Goal: Task Accomplishment & Management: Use online tool/utility

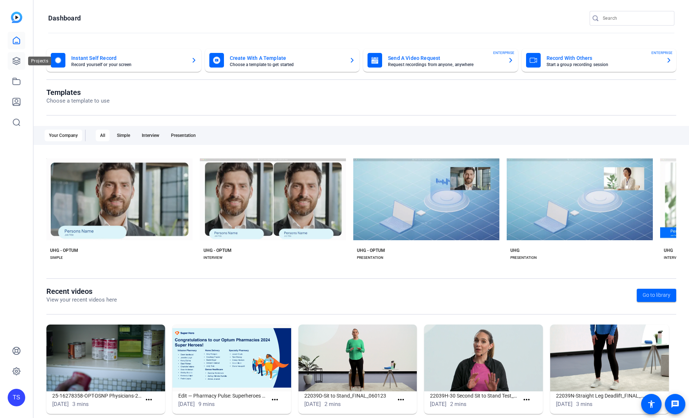
click at [20, 65] on icon at bounding box center [16, 61] width 9 height 9
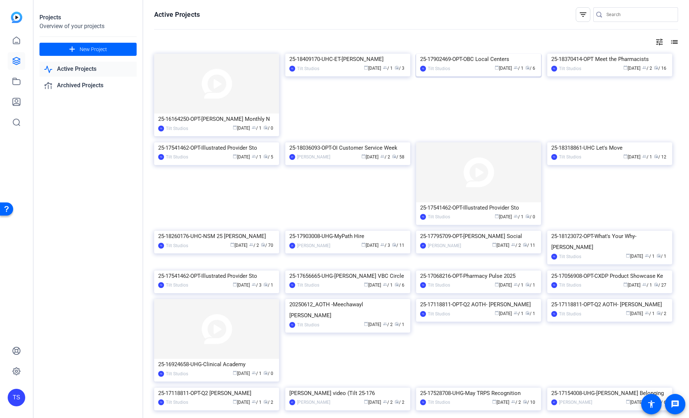
click at [498, 54] on img at bounding box center [478, 54] width 125 height 0
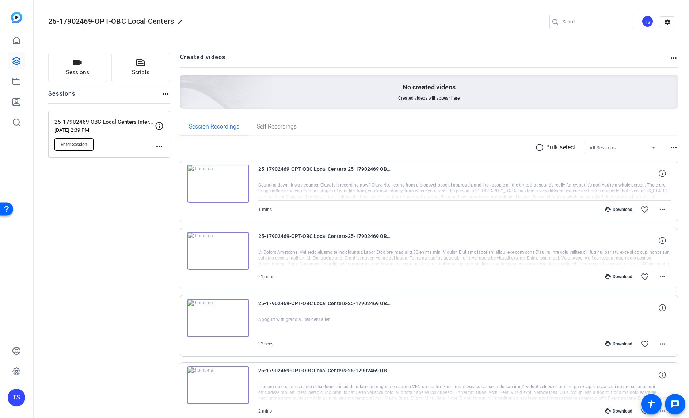
click at [76, 145] on span "Enter Session" at bounding box center [74, 145] width 27 height 6
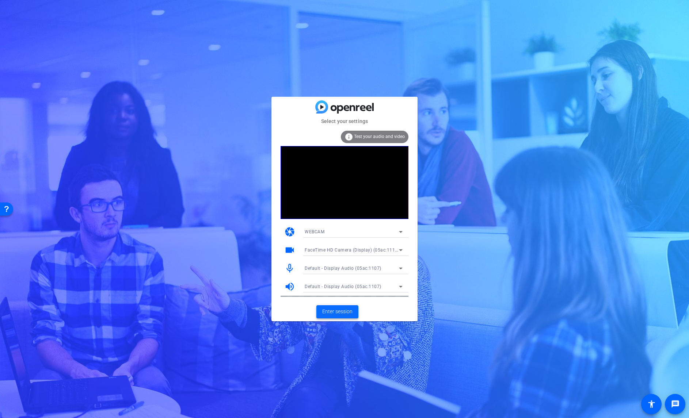
click at [345, 315] on span "Enter session" at bounding box center [337, 312] width 30 height 8
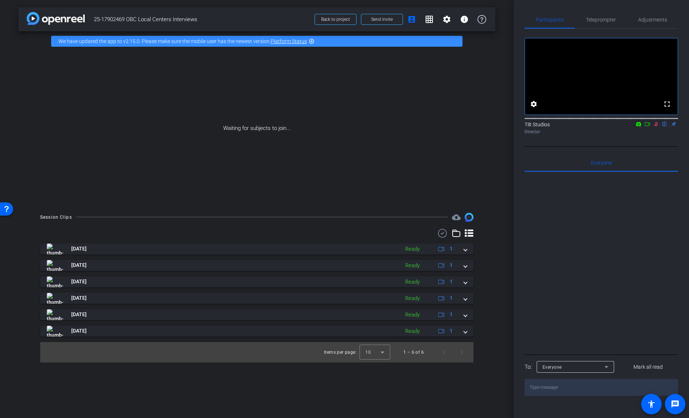
click at [655, 127] on icon at bounding box center [656, 124] width 6 height 5
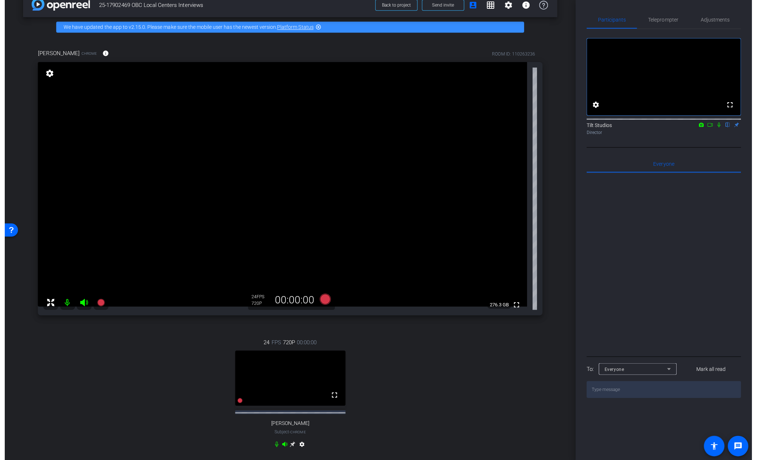
scroll to position [15, 0]
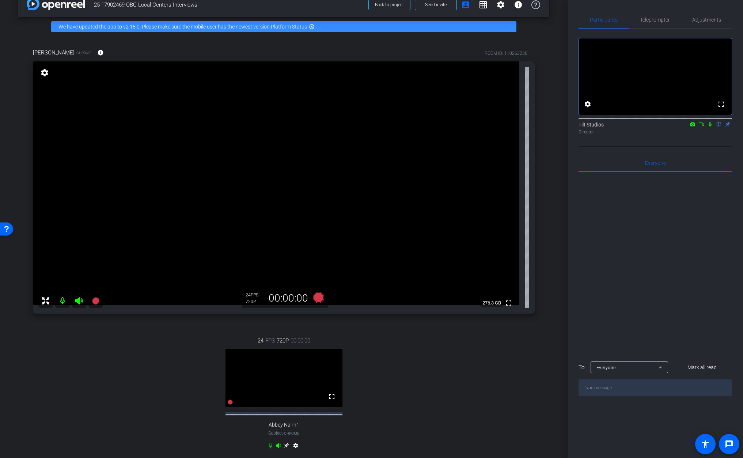
click at [547, 185] on div "arrow_back 25-17902469 OBC Local Centers Interviews Back to project Send invite…" at bounding box center [283, 214] width 567 height 458
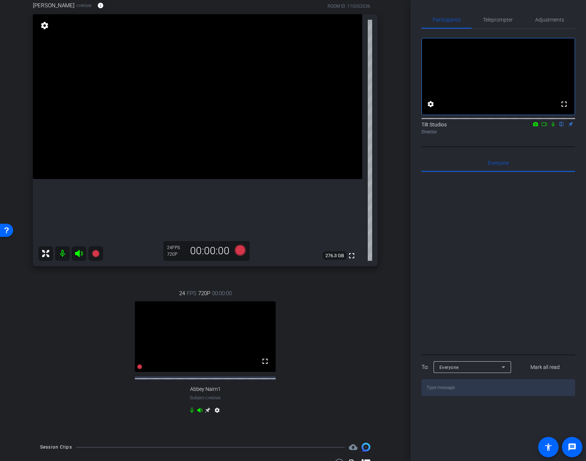
scroll to position [0, 0]
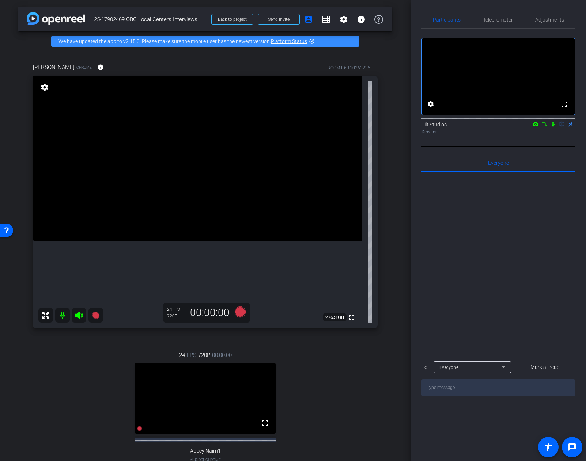
click at [385, 213] on div "[PERSON_NAME] Chrome info ROOM ID: 110263236 fullscreen settings 276.3 GB 24 FP…" at bounding box center [205, 274] width 374 height 446
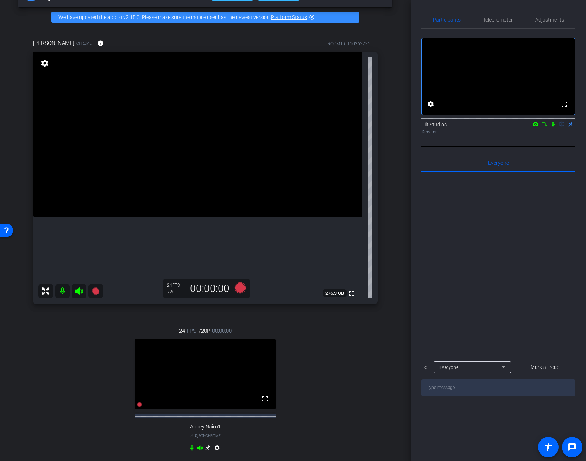
scroll to position [25, 0]
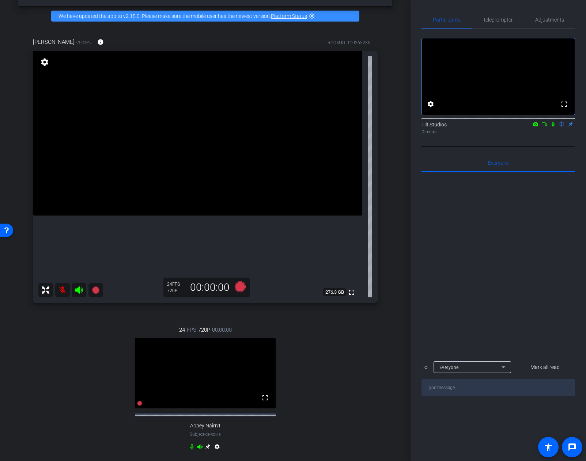
click at [106, 327] on div "24 FPS 720P 00:00:00 fullscreen Abbey Nairn1 Subject - Chrome settings" at bounding box center [205, 389] width 345 height 151
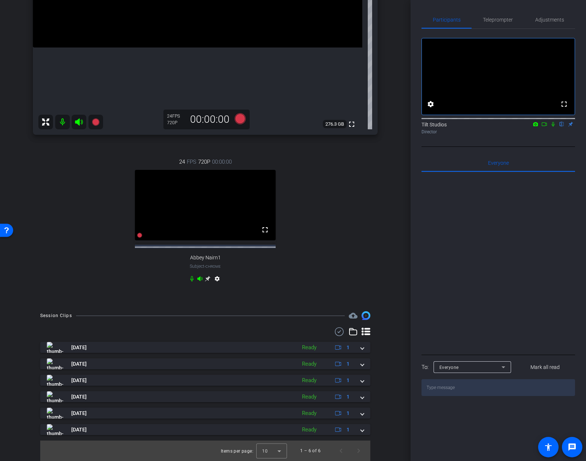
scroll to position [0, 0]
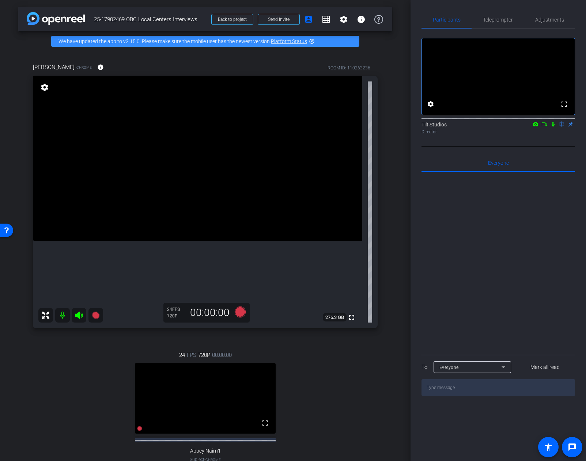
click at [553, 127] on icon at bounding box center [552, 124] width 3 height 5
click at [553, 127] on icon at bounding box center [553, 124] width 4 height 5
click at [552, 127] on icon at bounding box center [553, 124] width 6 height 5
click at [65, 317] on mat-icon at bounding box center [62, 315] width 15 height 15
click at [276, 18] on span "Send invite" at bounding box center [279, 19] width 22 height 6
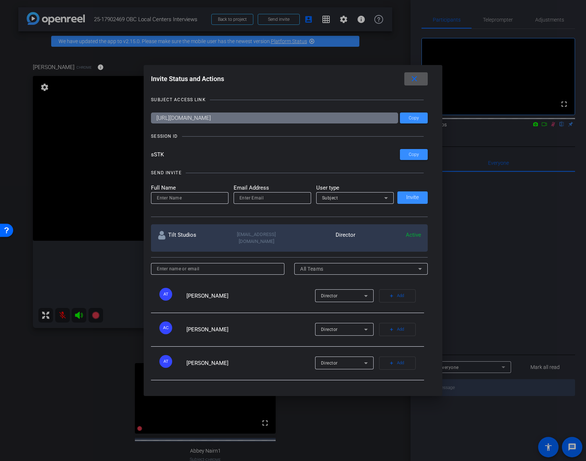
click at [418, 81] on mat-icon "close" at bounding box center [414, 79] width 9 height 9
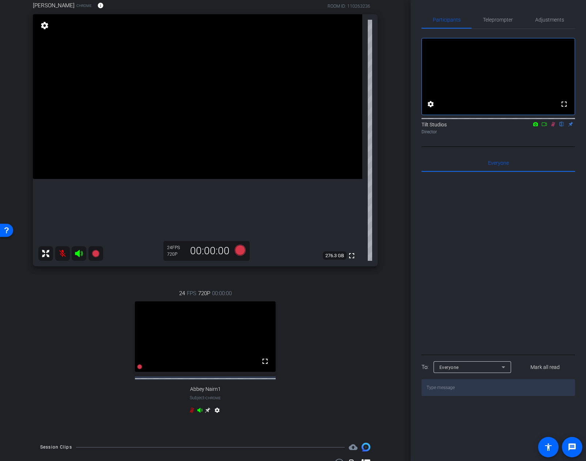
scroll to position [60, 0]
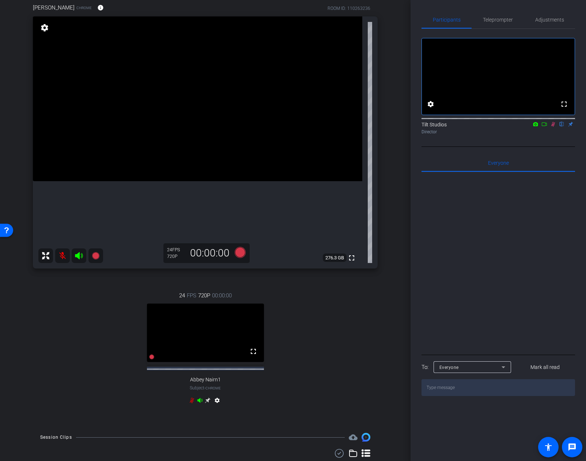
click at [396, 174] on div "arrow_back 25-17902469 OBC Local Centers Interviews Back to project Send invite…" at bounding box center [205, 170] width 410 height 461
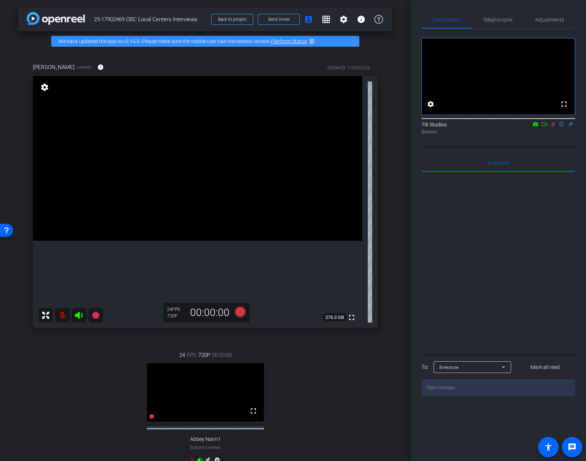
click at [398, 152] on div "arrow_back 25-17902469 OBC Local Centers Interviews Back to project Send invite…" at bounding box center [205, 230] width 410 height 461
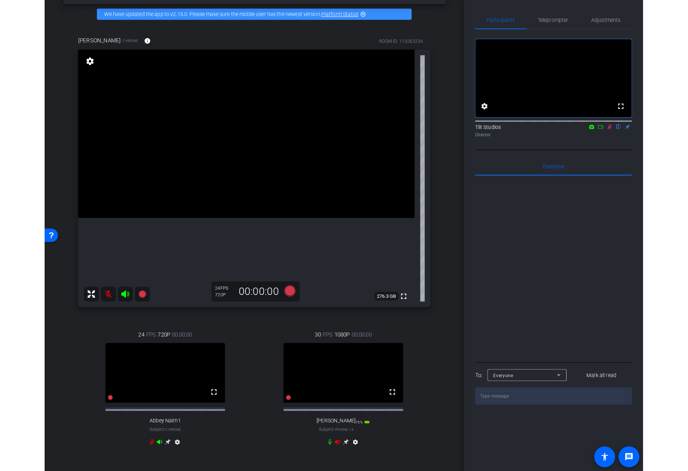
scroll to position [35, 0]
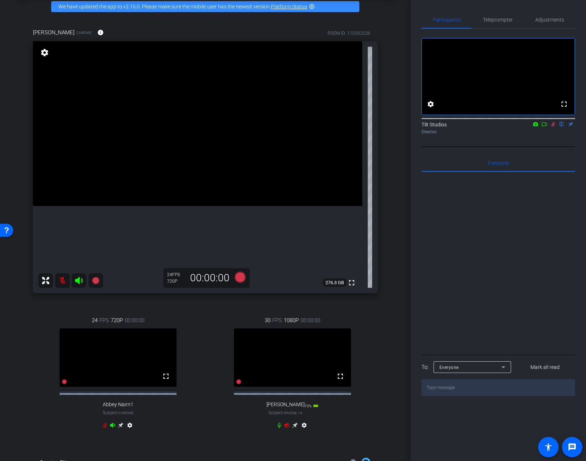
click at [284, 418] on icon at bounding box center [286, 425] width 5 height 5
click at [551, 127] on icon at bounding box center [553, 124] width 6 height 5
click at [377, 380] on div "[PERSON_NAME] Chrome info ROOM ID: 110263236 fullscreen settings 276.3 GB 24 FP…" at bounding box center [205, 233] width 374 height 434
click at [304, 418] on mat-icon "settings" at bounding box center [304, 426] width 9 height 9
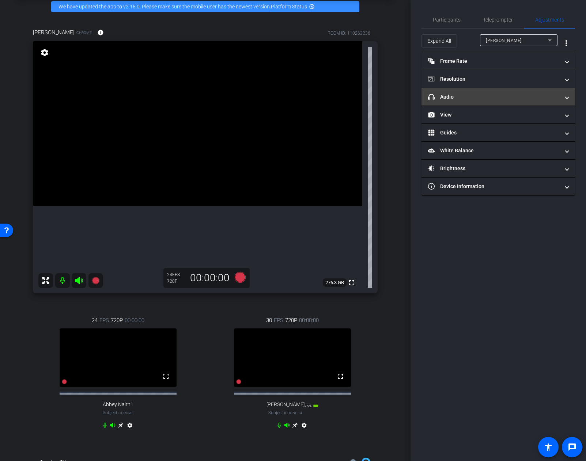
click at [445, 101] on mat-expansion-panel-header "headphone icon Audio" at bounding box center [497, 97] width 153 height 18
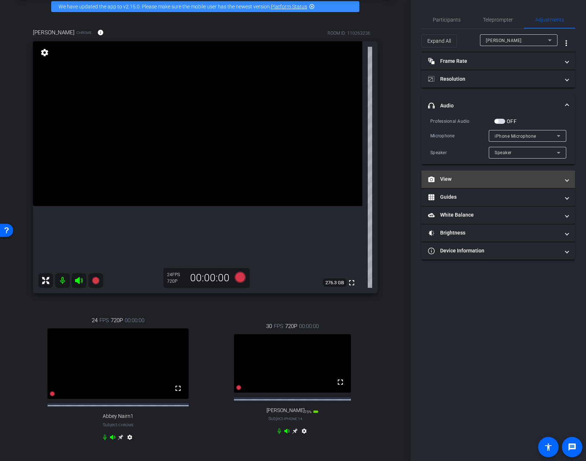
click at [454, 182] on mat-panel-title "View" at bounding box center [494, 179] width 132 height 8
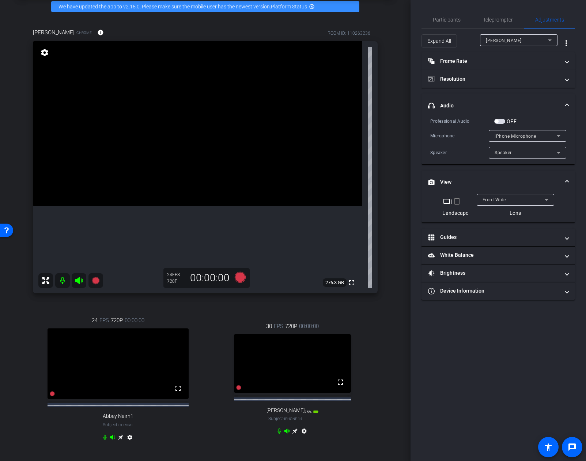
click at [458, 202] on mat-icon "crop_portrait" at bounding box center [456, 201] width 9 height 9
click at [123, 418] on icon at bounding box center [120, 437] width 5 height 5
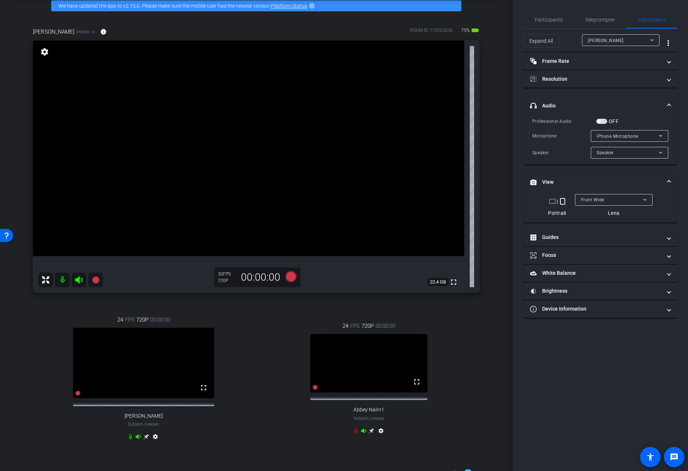
scroll to position [30, 0]
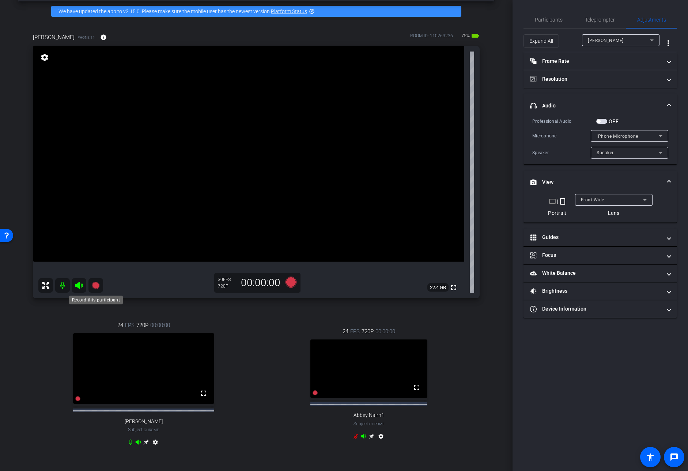
click at [99, 287] on icon at bounding box center [95, 285] width 7 height 7
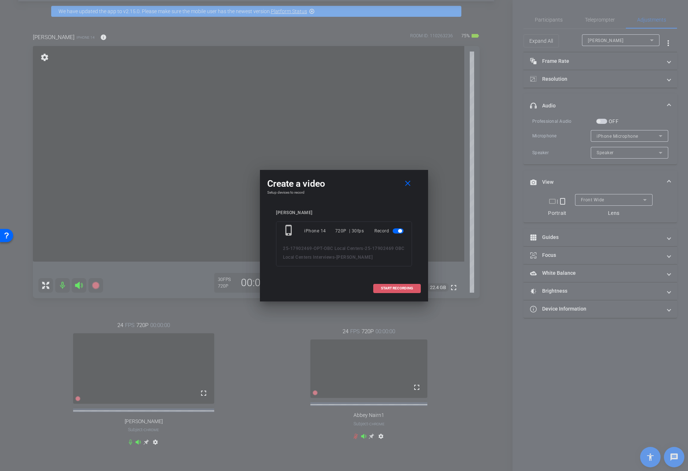
click at [415, 290] on span at bounding box center [396, 288] width 47 height 18
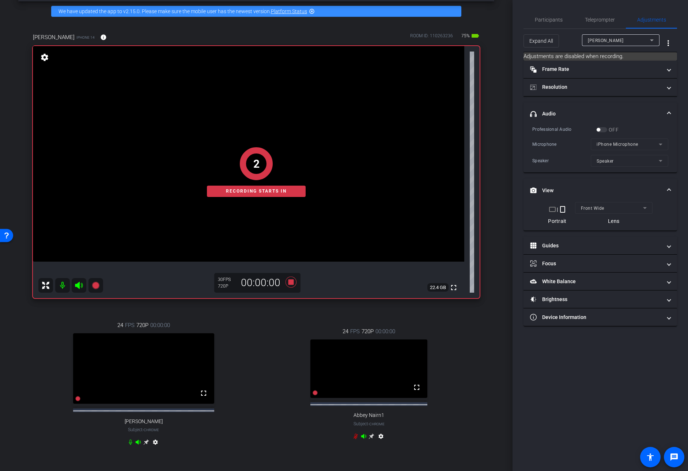
click at [488, 234] on div "[PERSON_NAME] iPhone 14 info ROOM ID: 110263236 75% battery_std fullscreen 2 Re…" at bounding box center [256, 244] width 476 height 446
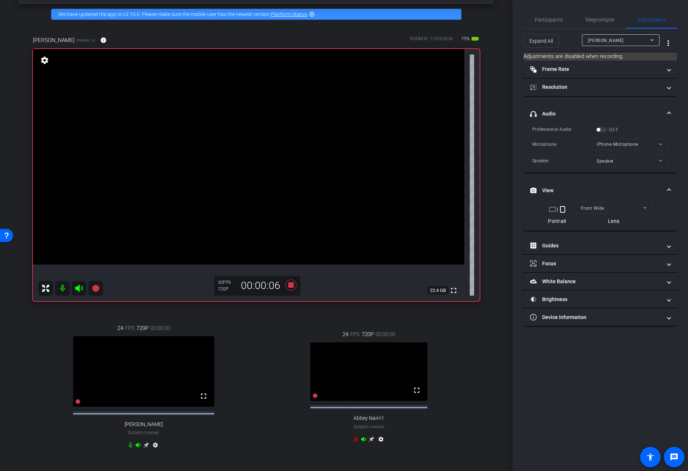
click at [129, 418] on icon at bounding box center [130, 445] width 6 height 6
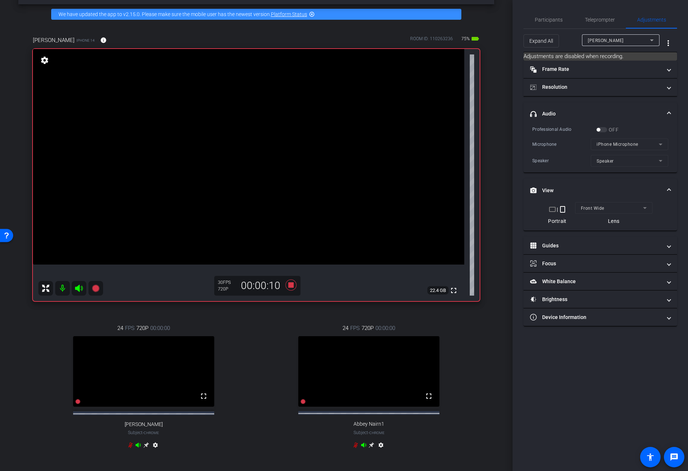
click at [129, 418] on icon at bounding box center [130, 445] width 6 height 6
click at [286, 286] on icon at bounding box center [291, 284] width 18 height 13
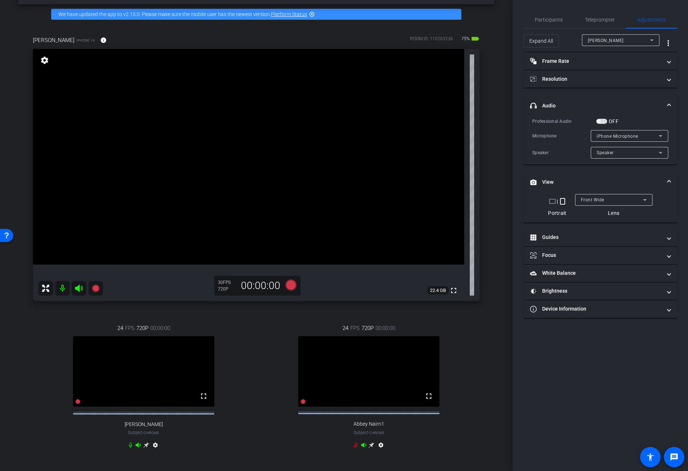
click at [490, 252] on div "arrow_back 25-17902469 OBC Local Centers Interviews Back to project Send invite…" at bounding box center [256, 208] width 512 height 471
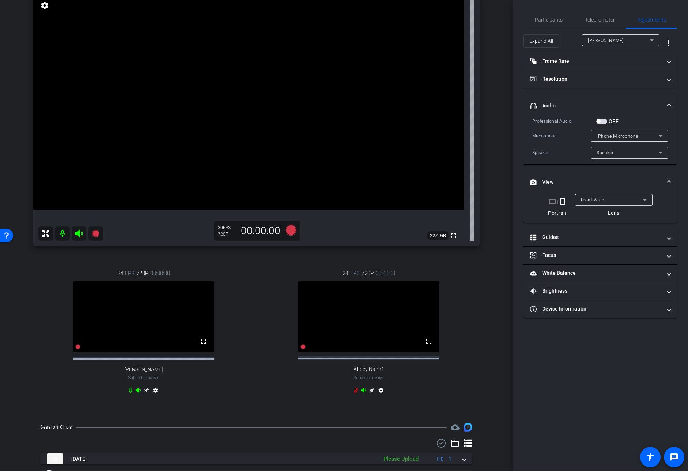
scroll to position [139, 0]
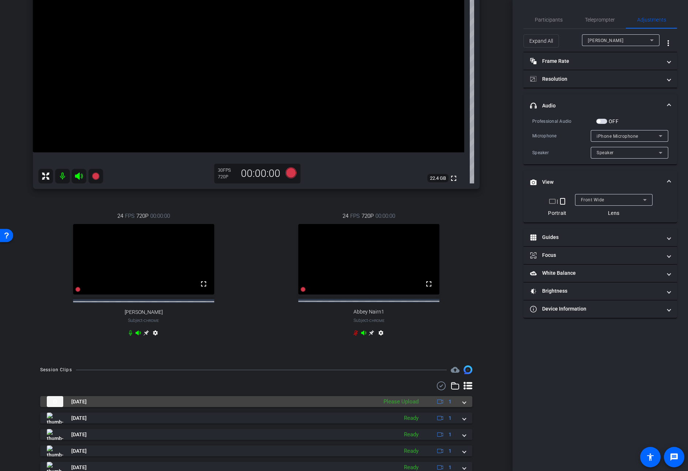
click at [463, 406] on span at bounding box center [464, 402] width 3 height 8
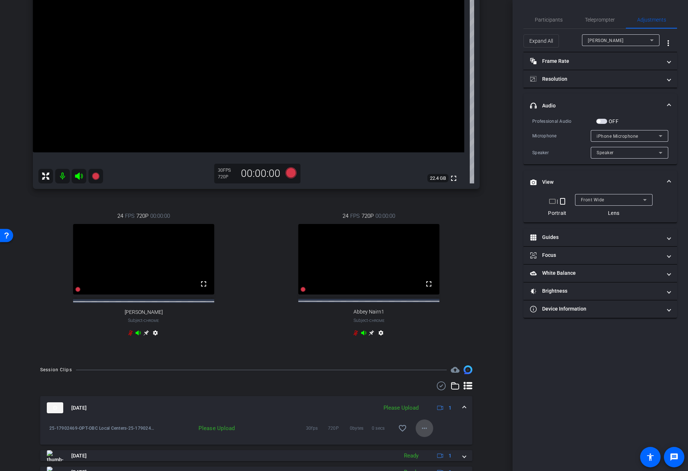
click at [421, 418] on mat-icon "more_horiz" at bounding box center [424, 428] width 9 height 9
click at [433, 403] on span "Upload" at bounding box center [432, 401] width 29 height 9
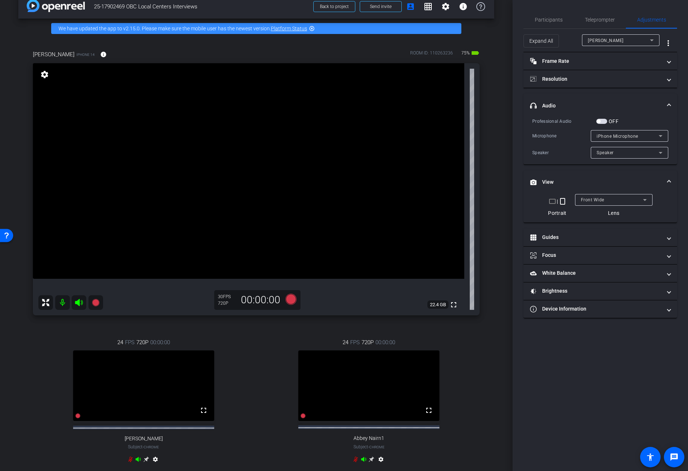
scroll to position [0, 0]
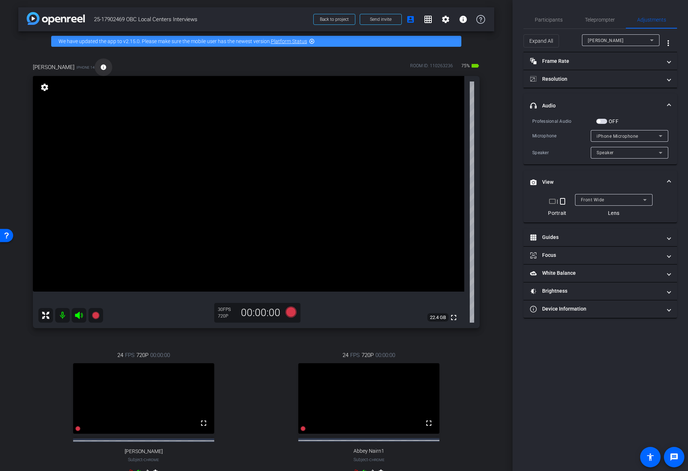
click at [100, 70] on mat-icon "info" at bounding box center [103, 67] width 7 height 7
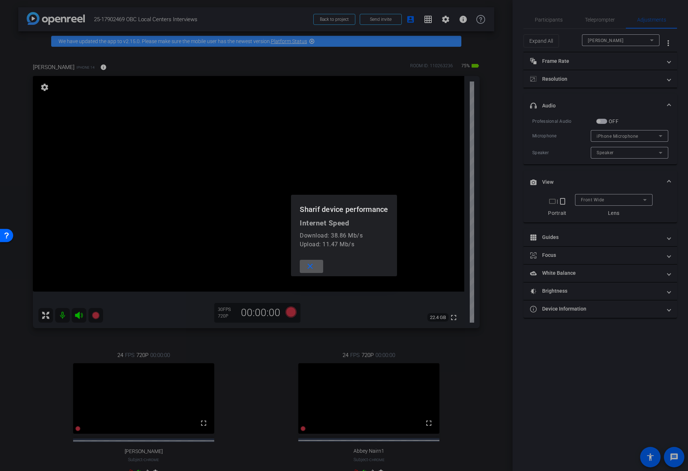
click at [309, 266] on mat-icon "close" at bounding box center [309, 266] width 9 height 9
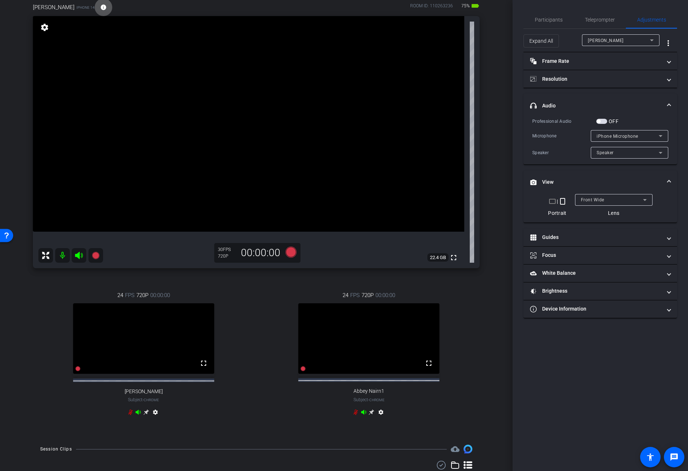
scroll to position [58, 0]
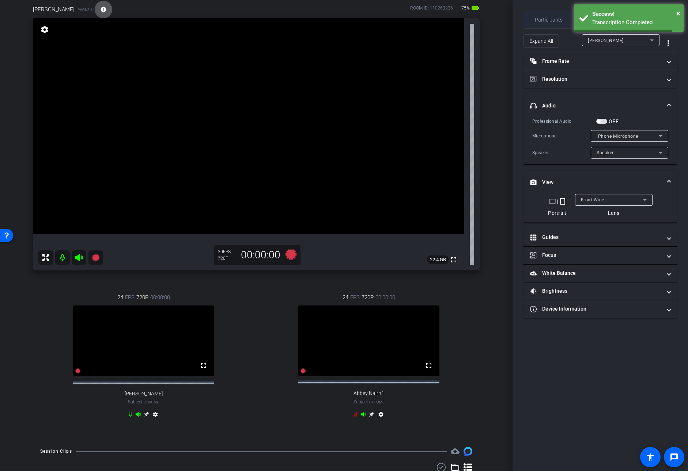
click at [545, 18] on span "Participants" at bounding box center [548, 19] width 28 height 5
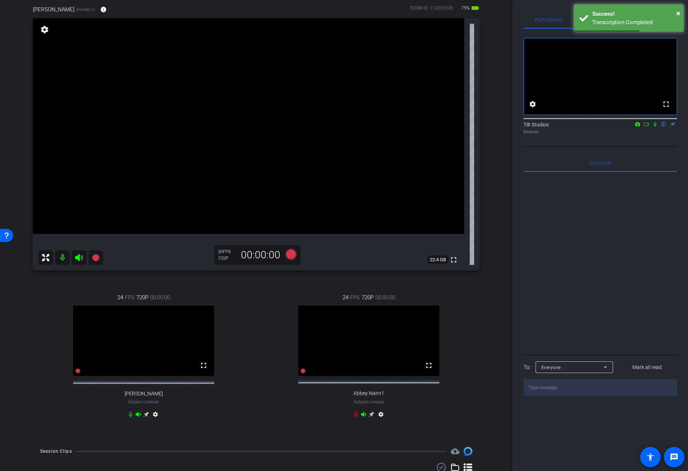
click at [657, 127] on icon at bounding box center [655, 124] width 6 height 5
click at [490, 185] on div "arrow_back 25-17902469 OBC Local Centers Interviews Back to project Send invite…" at bounding box center [256, 177] width 512 height 471
click at [49, 30] on mat-icon "settings" at bounding box center [44, 29] width 10 height 9
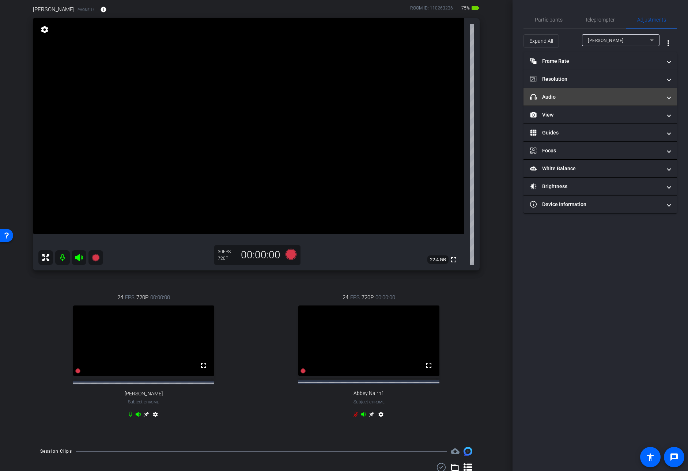
click at [560, 101] on mat-expansion-panel-header "headphone icon Audio" at bounding box center [599, 97] width 153 height 18
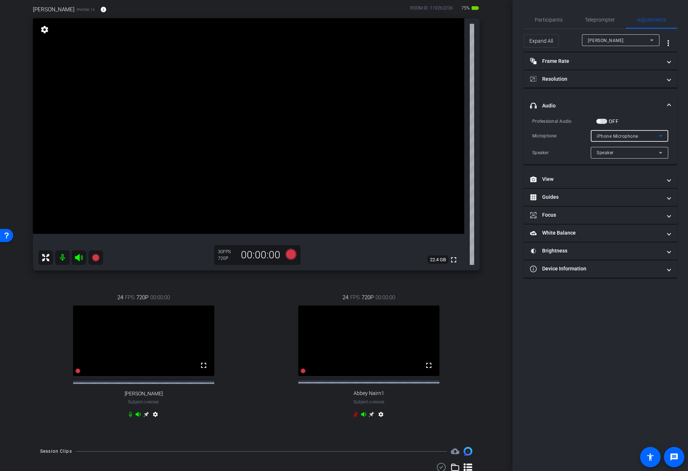
click at [634, 137] on span "iPhone Microphone" at bounding box center [617, 136] width 42 height 5
click at [634, 135] on div at bounding box center [344, 235] width 688 height 471
click at [633, 150] on div "Speaker" at bounding box center [627, 152] width 62 height 9
click at [543, 147] on div at bounding box center [344, 235] width 688 height 471
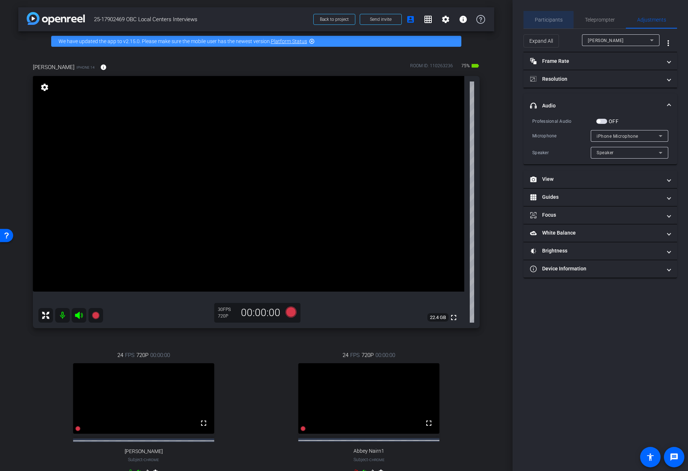
click at [546, 20] on span "Participants" at bounding box center [548, 19] width 28 height 5
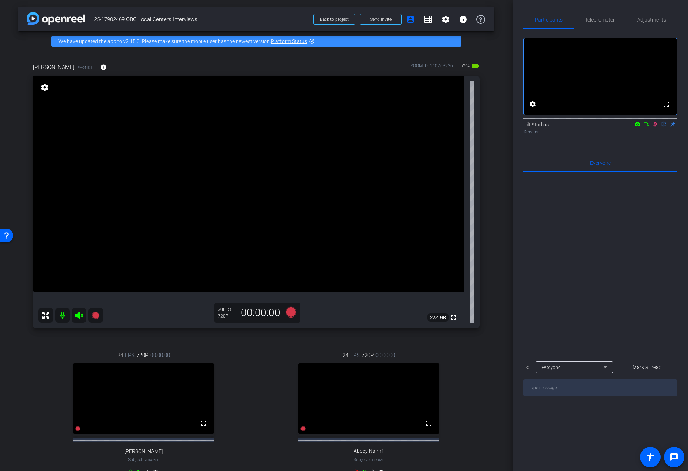
click at [656, 127] on icon at bounding box center [655, 124] width 6 height 5
click at [495, 190] on div "arrow_back 25-17902469 OBC Local Centers Interviews Back to project Send invite…" at bounding box center [256, 235] width 512 height 471
click at [602, 22] on span "Teleprompter" at bounding box center [600, 19] width 30 height 5
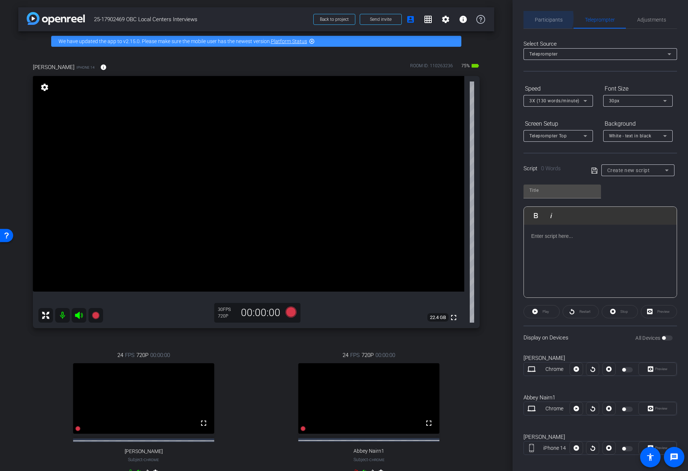
click at [539, 18] on span "Participants" at bounding box center [548, 19] width 28 height 5
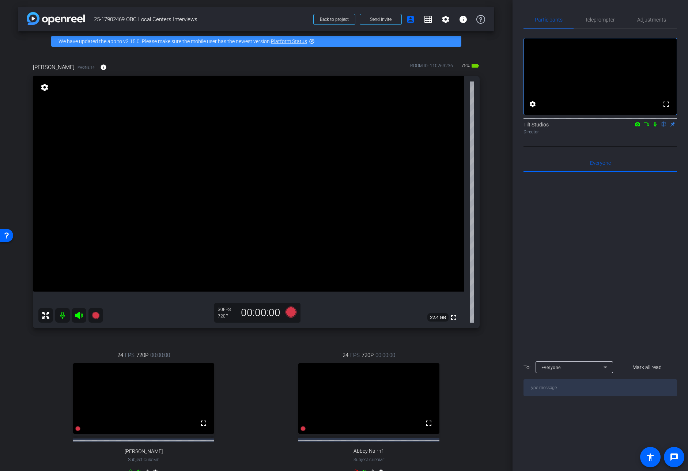
click at [43, 86] on mat-icon "settings" at bounding box center [44, 87] width 10 height 9
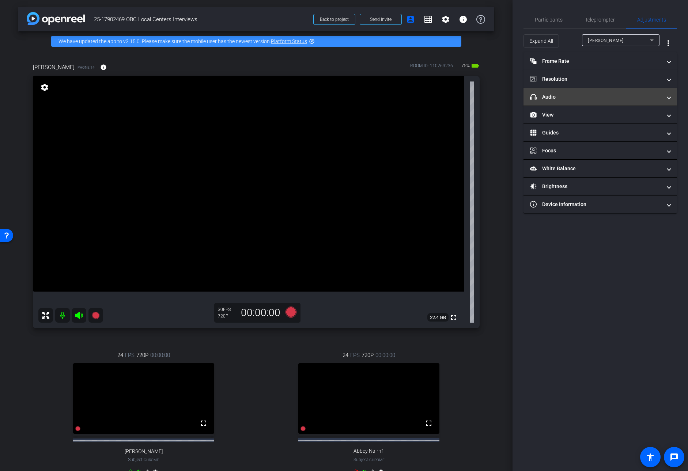
click at [569, 96] on mat-panel-title "headphone icon Audio" at bounding box center [596, 97] width 132 height 8
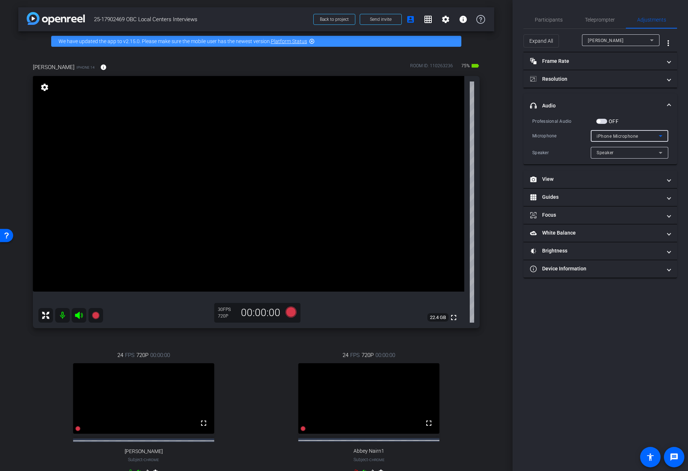
click at [640, 136] on div "iPhone Microphone" at bounding box center [627, 136] width 62 height 9
click at [558, 134] on div at bounding box center [344, 235] width 688 height 471
click at [625, 137] on span "iPhone Microphone" at bounding box center [617, 136] width 42 height 5
click at [561, 147] on div at bounding box center [344, 235] width 688 height 471
click at [595, 152] on div "Speaker" at bounding box center [628, 153] width 77 height 12
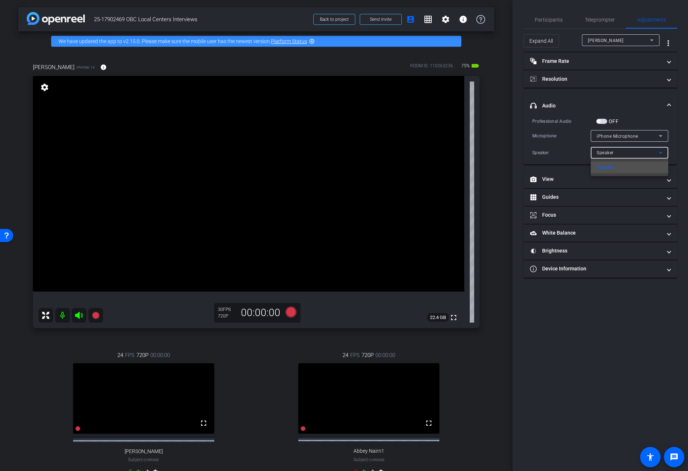
click at [571, 150] on div at bounding box center [344, 235] width 688 height 471
click at [553, 19] on span "Participants" at bounding box center [548, 19] width 28 height 5
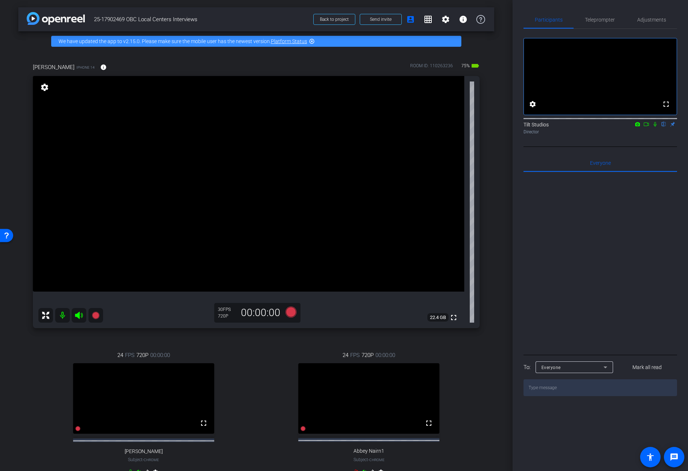
click at [652, 127] on icon at bounding box center [655, 124] width 6 height 5
click at [653, 127] on icon at bounding box center [655, 124] width 6 height 5
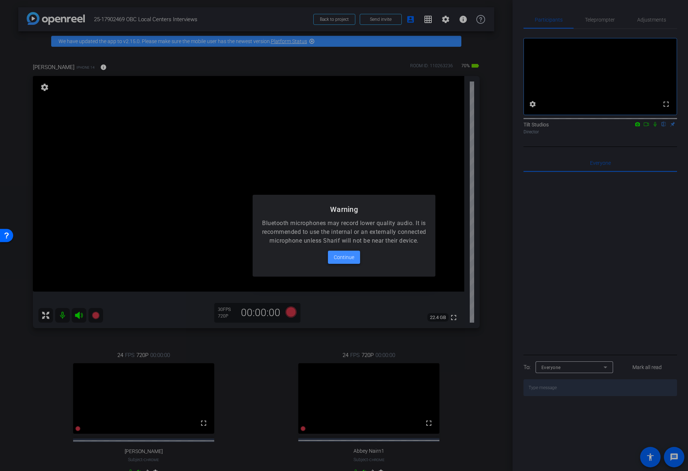
click at [345, 262] on span "Continue" at bounding box center [344, 257] width 20 height 9
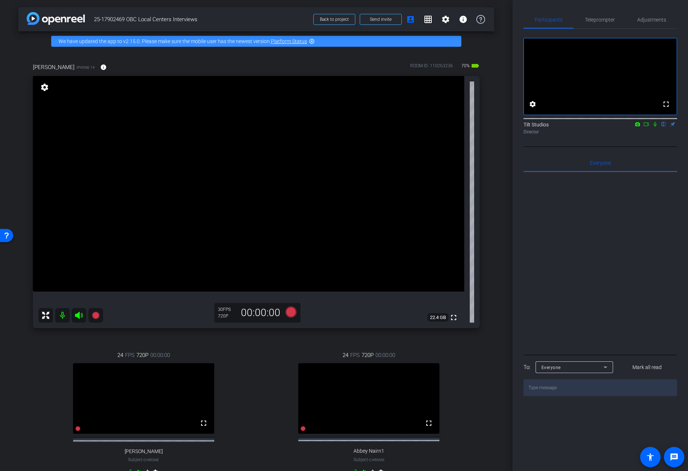
click at [43, 87] on mat-icon "settings" at bounding box center [44, 87] width 10 height 9
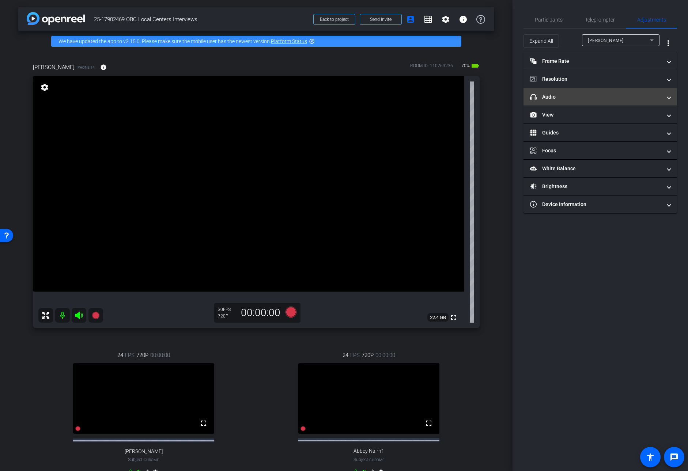
click at [561, 99] on mat-panel-title "headphone icon Audio" at bounding box center [596, 97] width 132 height 8
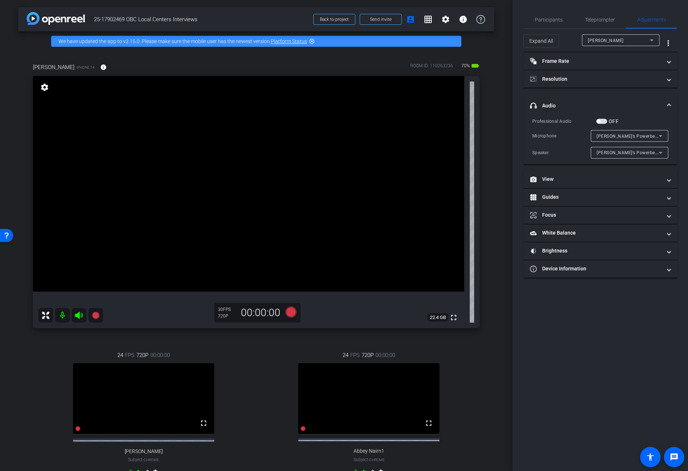
click at [633, 151] on span "[PERSON_NAME]’s Powerbeats Pro" at bounding box center [633, 152] width 74 height 6
click at [634, 134] on div at bounding box center [344, 235] width 688 height 471
click at [635, 135] on span "[PERSON_NAME]’s Powerbeats Pro" at bounding box center [633, 136] width 74 height 6
click at [552, 141] on div at bounding box center [344, 235] width 688 height 471
click at [463, 359] on div "24 FPS 720P 00:00:00 fullscreen Abbey Nairn1 Subject - Chrome settings" at bounding box center [368, 414] width 221 height 151
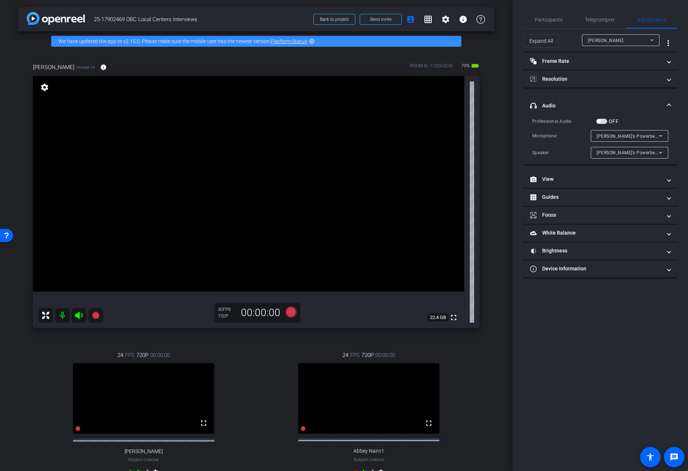
drag, startPoint x: 470, startPoint y: 359, endPoint x: 465, endPoint y: 358, distance: 4.8
click at [469, 359] on div "24 FPS 720P 00:00:00 fullscreen Abbey Nairn1 Subject - Chrome settings" at bounding box center [368, 414] width 221 height 151
click at [98, 317] on icon at bounding box center [95, 315] width 9 height 9
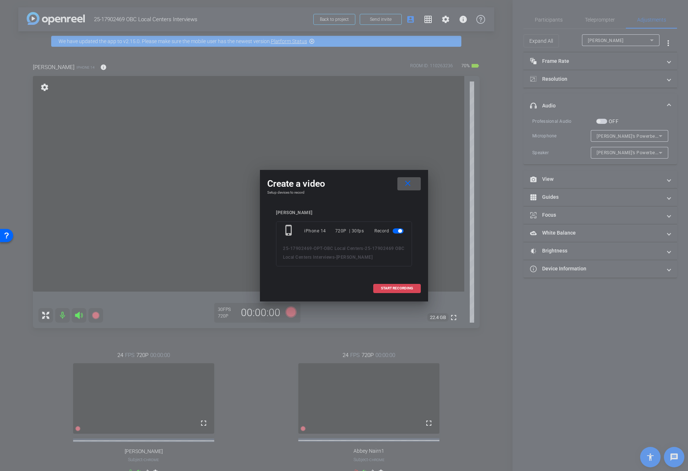
click at [405, 291] on span at bounding box center [396, 288] width 47 height 18
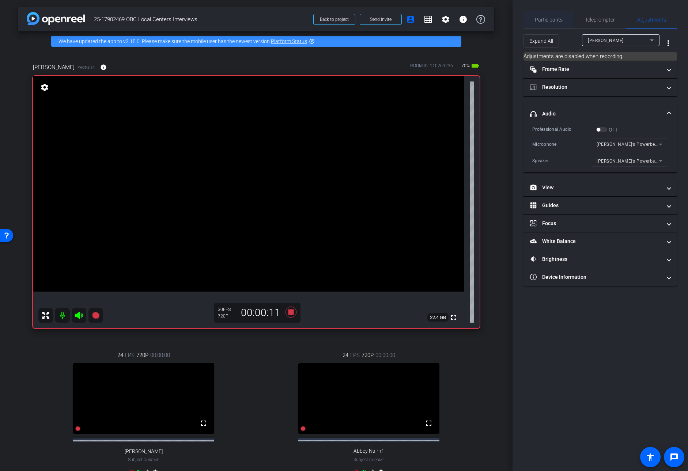
click at [556, 22] on span "Participants" at bounding box center [548, 19] width 28 height 5
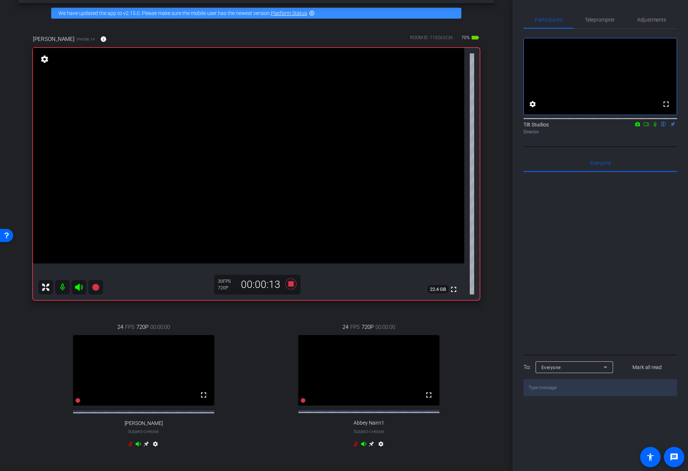
scroll to position [31, 0]
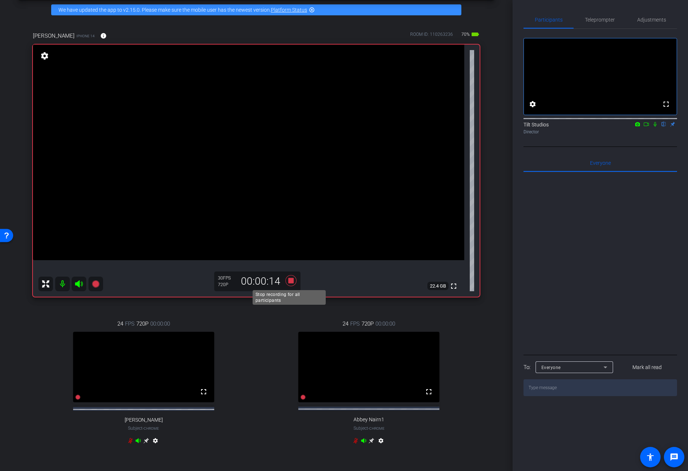
click at [288, 282] on icon at bounding box center [290, 280] width 11 height 11
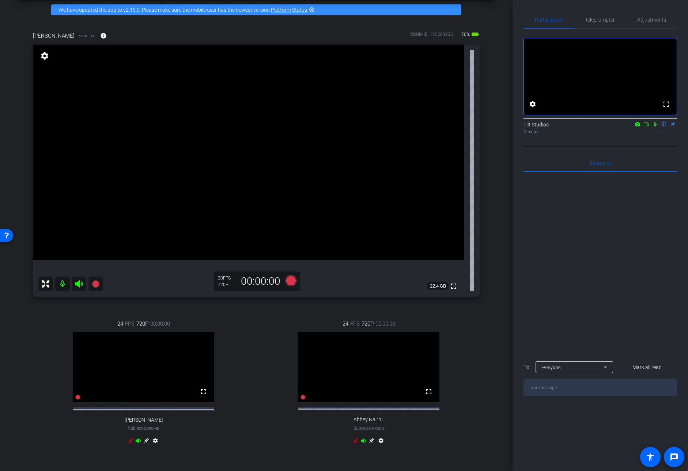
click at [483, 198] on div "Sharif iPhone 14 info ROOM ID: 110263236 70% battery_std fullscreen settings 22…" at bounding box center [256, 243] width 476 height 446
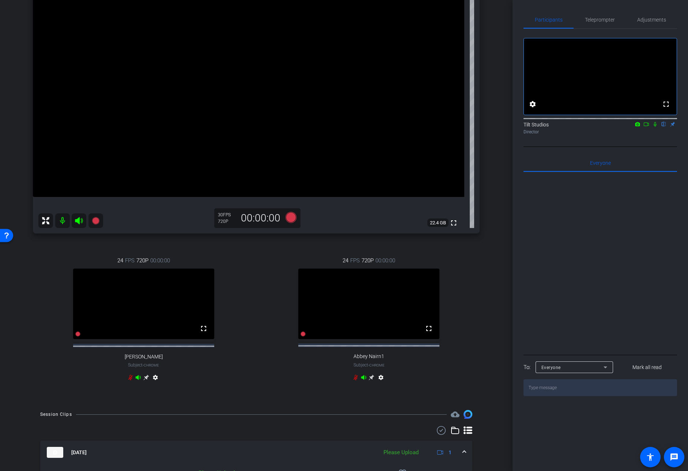
scroll to position [142, 0]
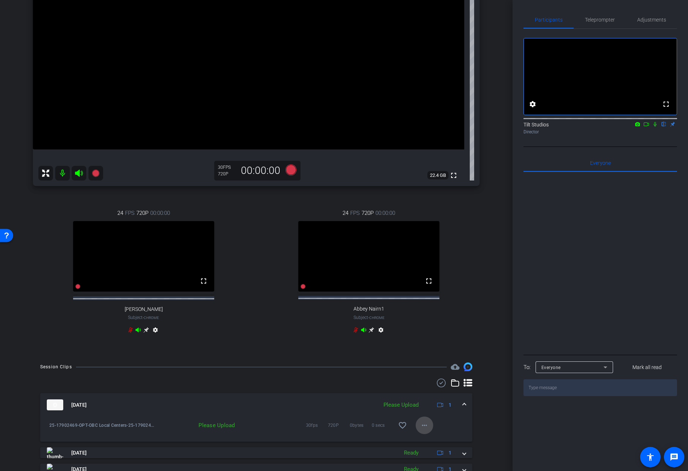
click at [425, 418] on span at bounding box center [424, 425] width 18 height 18
click at [434, 399] on span "Upload" at bounding box center [432, 398] width 29 height 9
click at [501, 266] on div "arrow_back 25-17902469 OBC Local Centers Interviews Back to project Send invite…" at bounding box center [256, 93] width 512 height 471
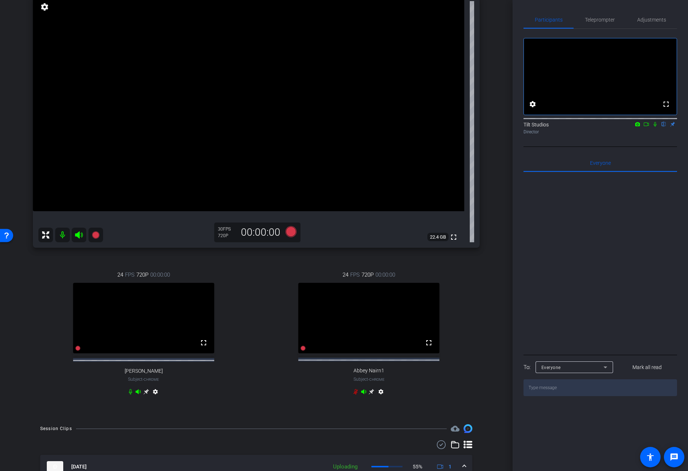
drag, startPoint x: 654, startPoint y: 132, endPoint x: 619, endPoint y: 154, distance: 41.4
click at [654, 127] on icon at bounding box center [654, 124] width 3 height 5
click at [494, 229] on div "arrow_back 25-17902469 OBC Local Centers Interviews Back to project Send invite…" at bounding box center [256, 155] width 512 height 471
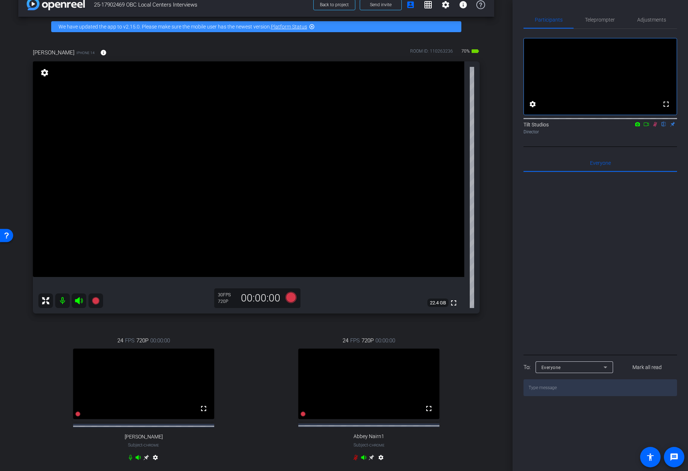
scroll to position [15, 0]
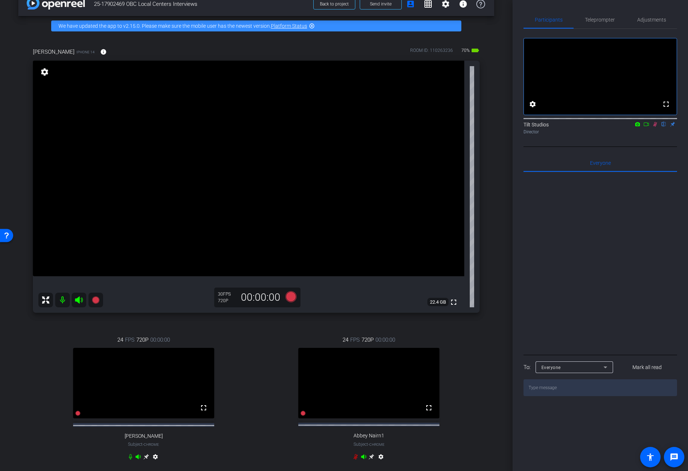
click at [654, 127] on icon at bounding box center [655, 124] width 4 height 5
click at [488, 226] on div "Sharif iPhone 14 info ROOM ID: 110263236 70% battery_std fullscreen settings 22…" at bounding box center [256, 259] width 476 height 446
click at [265, 332] on div "24 FPS 720P 00:00:00 fullscreen Abbey Nairn1 Subject - Chrome settings" at bounding box center [368, 399] width 221 height 151
click at [99, 300] on icon at bounding box center [95, 300] width 9 height 9
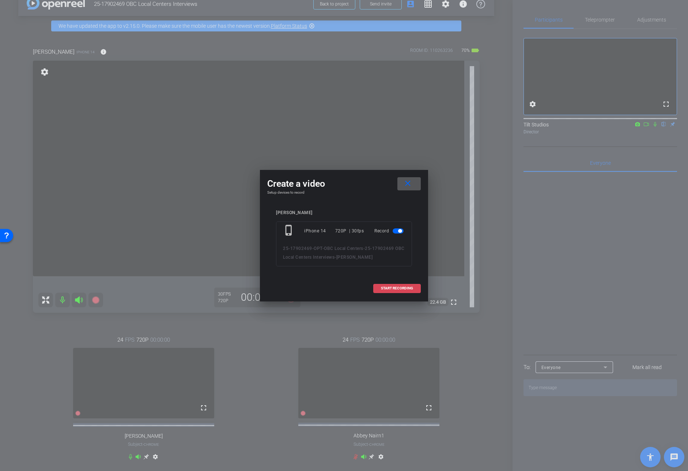
click at [387, 289] on span "START RECORDING" at bounding box center [397, 288] width 32 height 4
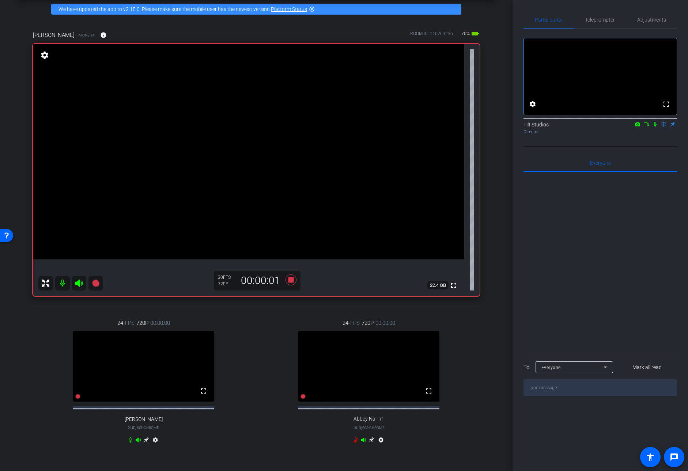
scroll to position [34, 0]
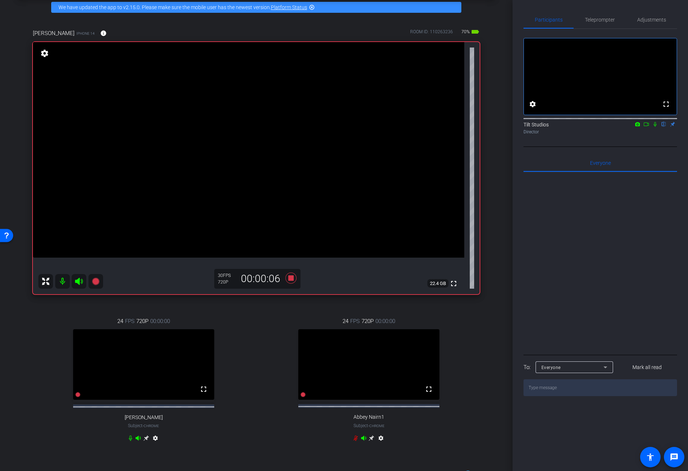
click at [655, 127] on icon at bounding box center [655, 124] width 6 height 5
click at [498, 189] on div "arrow_back 25-17902469 OBC Local Centers Interviews Back to project Send invite…" at bounding box center [256, 201] width 512 height 471
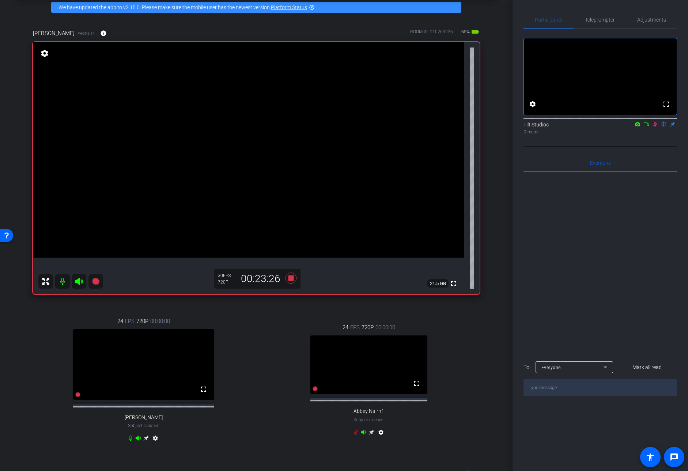
click at [501, 231] on div "arrow_back 25-17902469 OBC Local Centers Interviews Back to project Send invite…" at bounding box center [256, 201] width 512 height 471
drag, startPoint x: 271, startPoint y: 332, endPoint x: 285, endPoint y: 283, distance: 50.9
click at [271, 331] on div "24 FPS 720P 00:00:00 fullscreen Abbey Nairn1 Subject - Chrome settings" at bounding box center [368, 380] width 221 height 139
click at [286, 278] on icon at bounding box center [291, 277] width 18 height 13
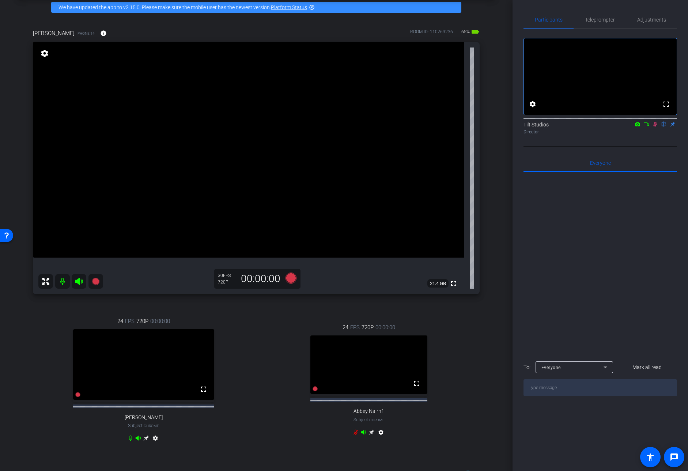
click at [655, 127] on icon at bounding box center [655, 124] width 4 height 5
drag, startPoint x: 459, startPoint y: 367, endPoint x: 461, endPoint y: 363, distance: 4.3
click at [458, 366] on div "24 FPS 720P 00:00:00 fullscreen Abbey Nairn1 Subject - Chrome settings" at bounding box center [368, 380] width 221 height 139
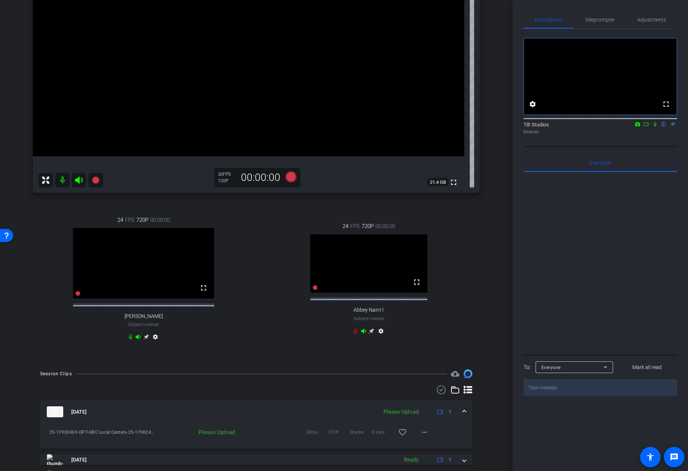
scroll to position [225, 0]
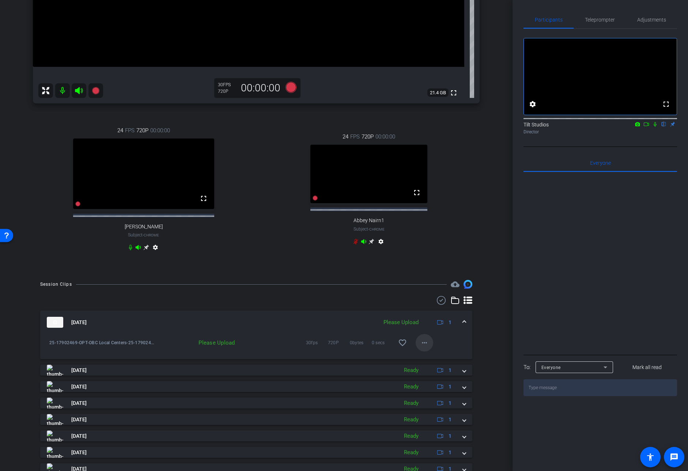
click at [422, 347] on mat-icon "more_horiz" at bounding box center [424, 342] width 9 height 9
click at [430, 361] on span "Upload" at bounding box center [432, 364] width 29 height 9
click at [484, 225] on div "[PERSON_NAME] iPhone 14 info ROOM ID: 110263236 65% battery_std fullscreen sett…" at bounding box center [256, 49] width 476 height 446
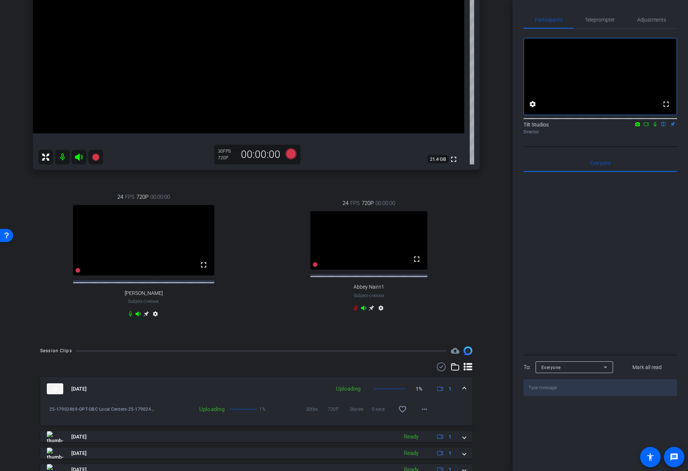
scroll to position [156, 0]
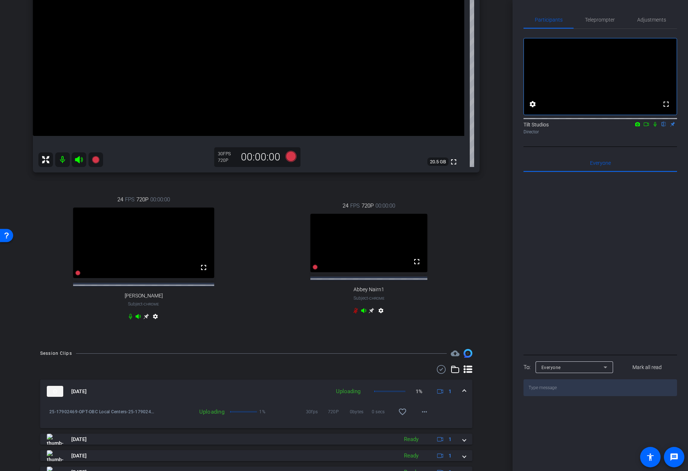
click at [483, 211] on div "Sharif iPhone 14 info ROOM ID: 110263236 65% battery_std fullscreen settings 20…" at bounding box center [256, 119] width 476 height 446
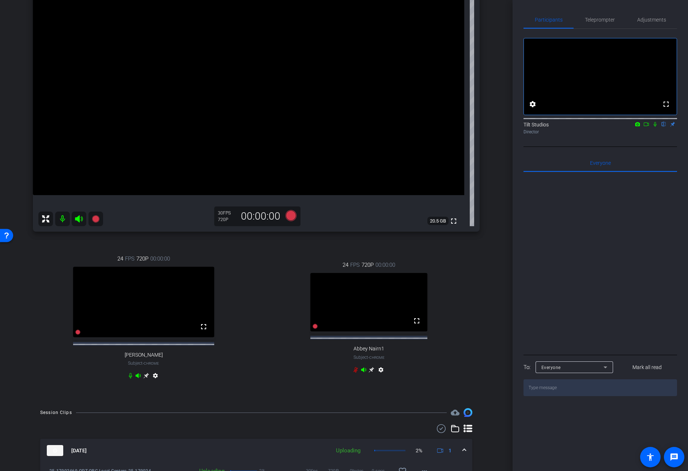
scroll to position [97, 0]
click at [100, 215] on mat-icon at bounding box center [95, 218] width 15 height 15
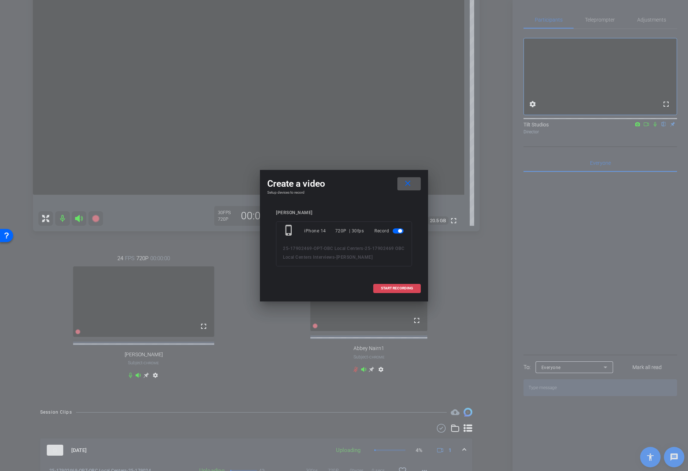
click at [412, 290] on span at bounding box center [396, 288] width 47 height 18
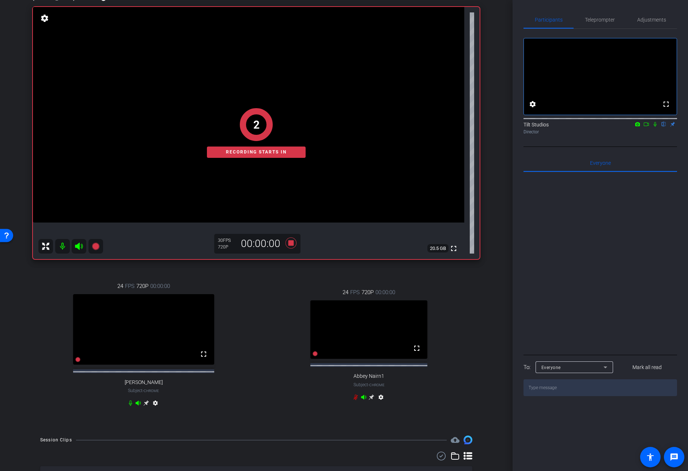
scroll to position [71, 0]
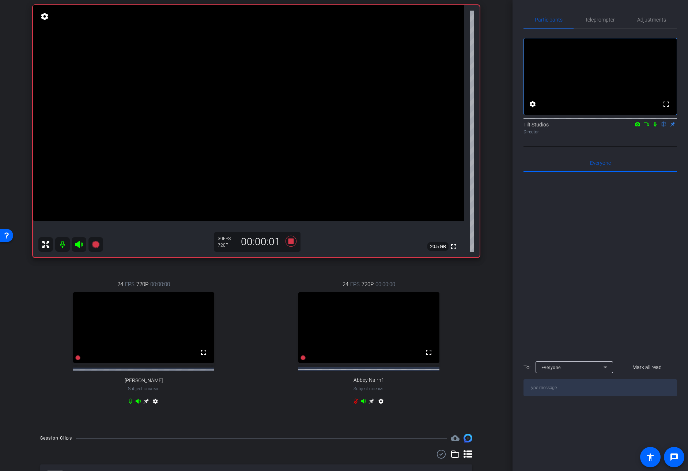
click at [654, 127] on icon at bounding box center [654, 124] width 3 height 5
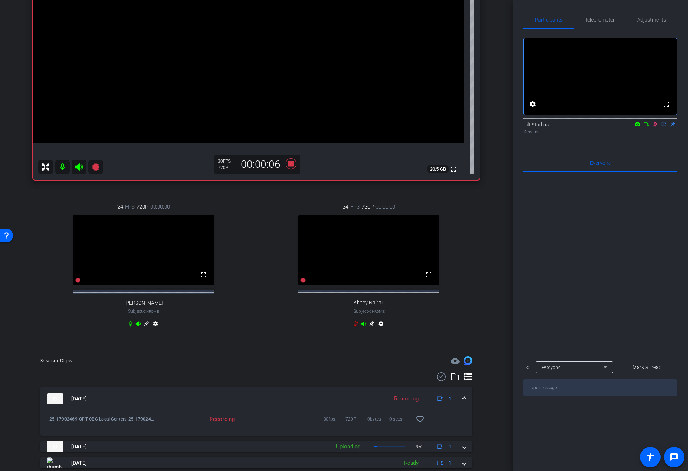
scroll to position [149, 0]
click at [463, 418] on span at bounding box center [464, 446] width 3 height 8
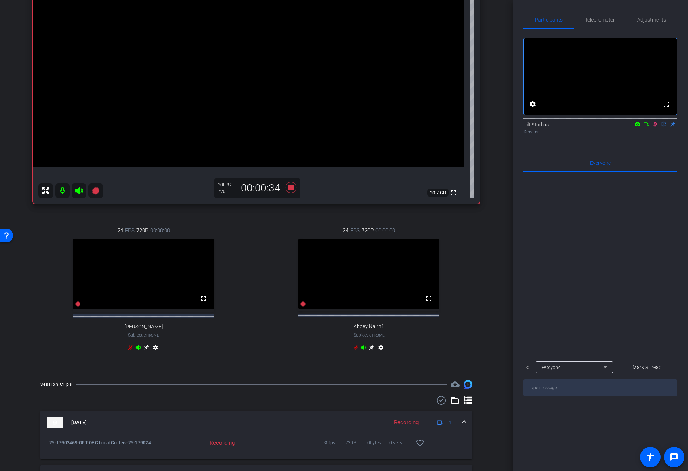
scroll to position [123, 0]
click at [488, 244] on div "[PERSON_NAME] iPhone 14 info ROOM ID: 110263236 65% battery_std fullscreen sett…" at bounding box center [256, 151] width 476 height 446
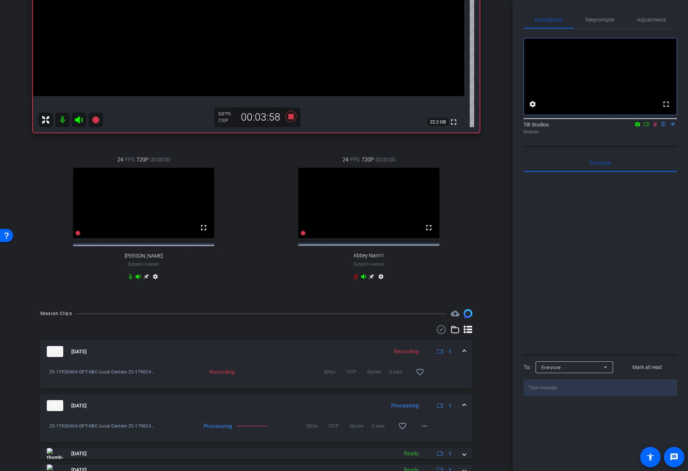
scroll to position [141, 0]
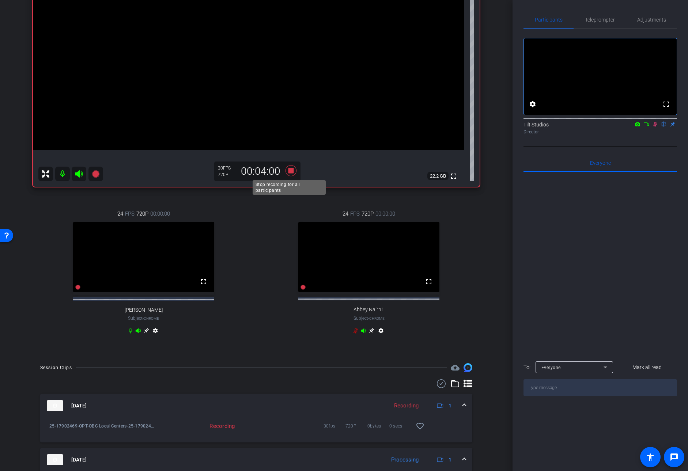
click at [292, 171] on icon at bounding box center [291, 170] width 18 height 13
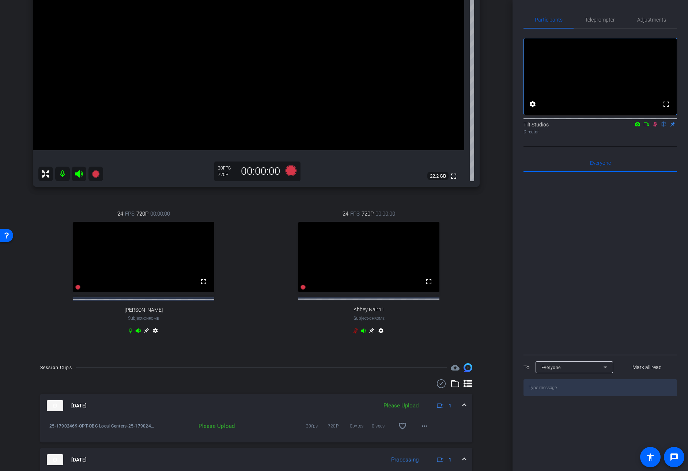
scroll to position [141, 0]
click at [653, 127] on icon at bounding box center [655, 124] width 6 height 5
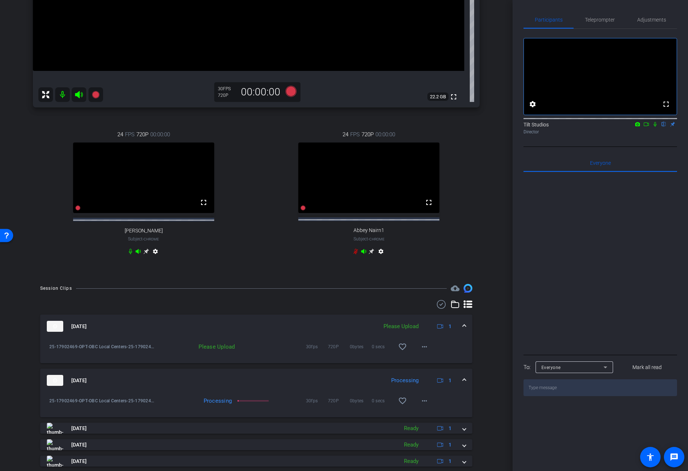
scroll to position [248, 0]
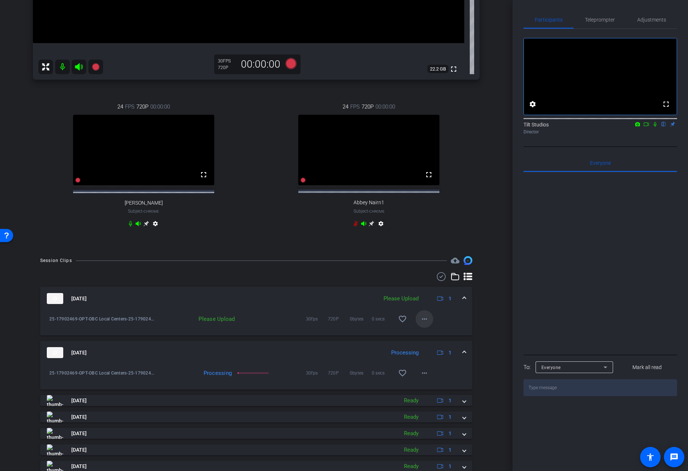
click at [422, 323] on mat-icon "more_horiz" at bounding box center [424, 319] width 9 height 9
click at [435, 339] on span "Upload" at bounding box center [432, 340] width 29 height 9
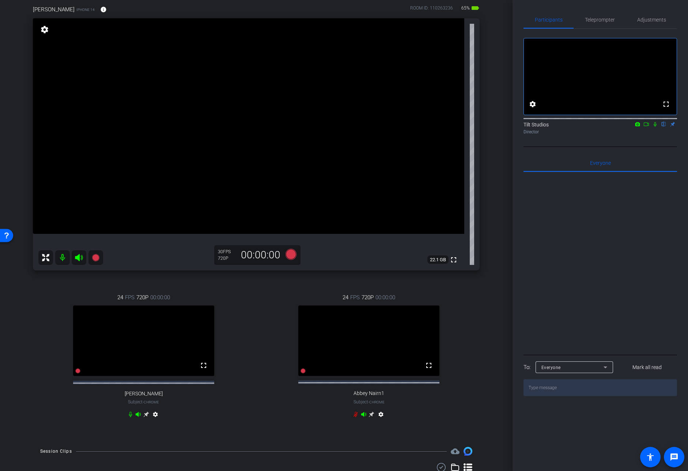
scroll to position [56, 0]
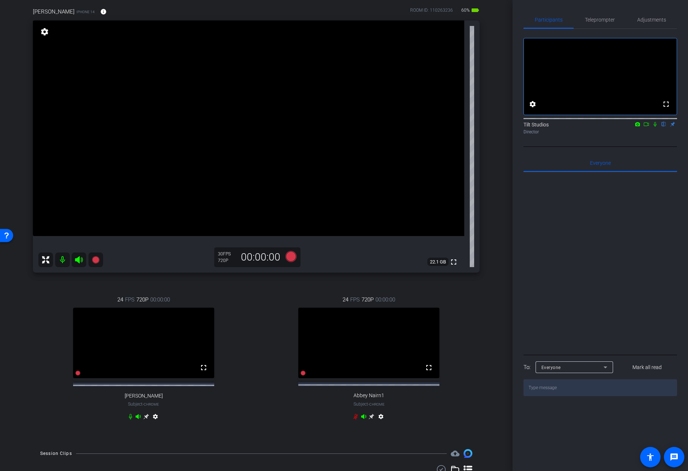
click at [656, 127] on icon at bounding box center [655, 124] width 6 height 5
click at [656, 127] on icon at bounding box center [655, 124] width 4 height 5
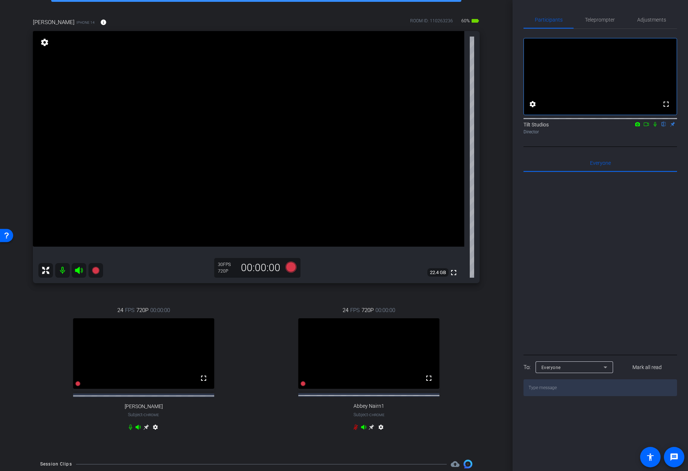
scroll to position [46, 0]
click at [486, 199] on div "[PERSON_NAME] iPhone 14 info ROOM ID: 110263236 60% battery_std fullscreen sett…" at bounding box center [256, 228] width 476 height 446
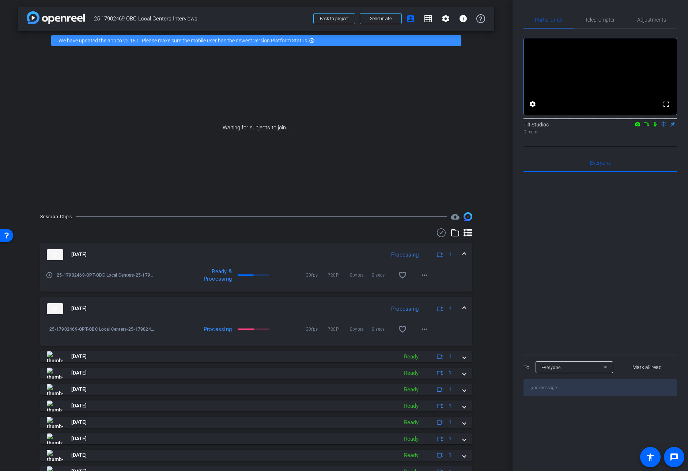
scroll to position [0, 0]
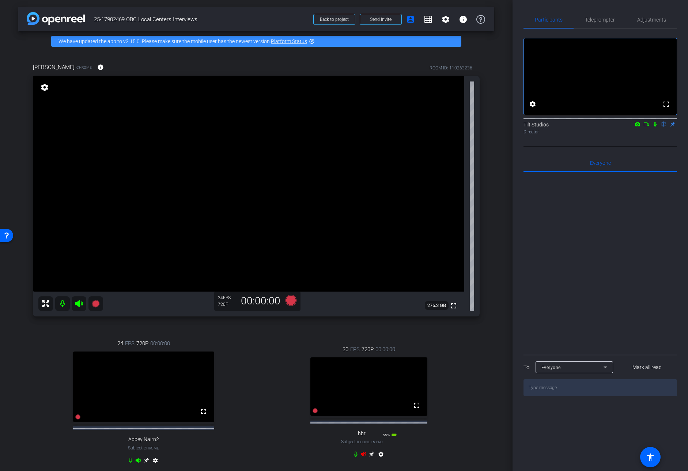
click at [361, 418] on icon at bounding box center [363, 454] width 5 height 5
click at [460, 373] on div "30 FPS 720P 00:00:00 fullscreen hbr Subject - iPhone 15 Pro 55% battery_std set…" at bounding box center [368, 402] width 221 height 139
click at [376, 418] on mat-icon "settings" at bounding box center [380, 455] width 9 height 9
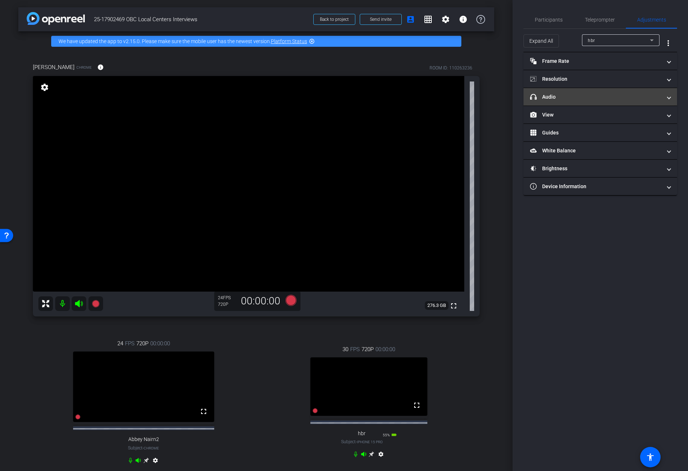
click at [555, 100] on mat-panel-title "headphone icon Audio" at bounding box center [596, 97] width 132 height 8
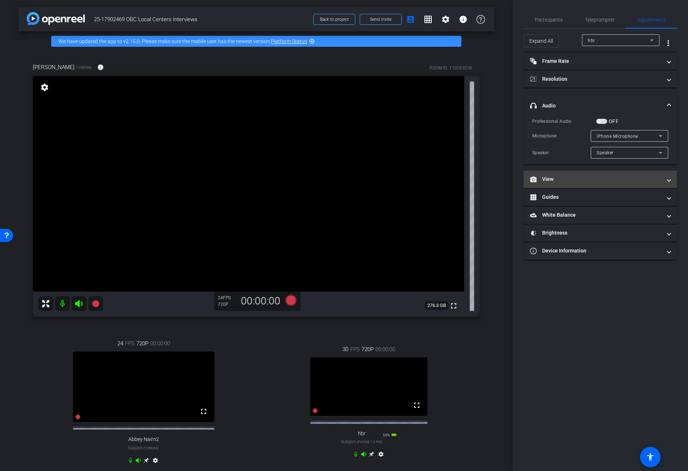
click at [555, 182] on mat-panel-title "View" at bounding box center [596, 179] width 132 height 8
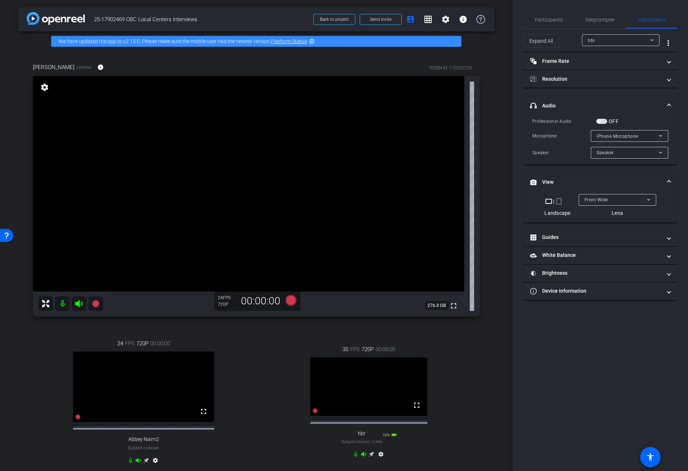
click at [557, 202] on mat-icon "crop_portrait" at bounding box center [558, 201] width 9 height 9
click at [370, 418] on icon at bounding box center [371, 452] width 6 height 6
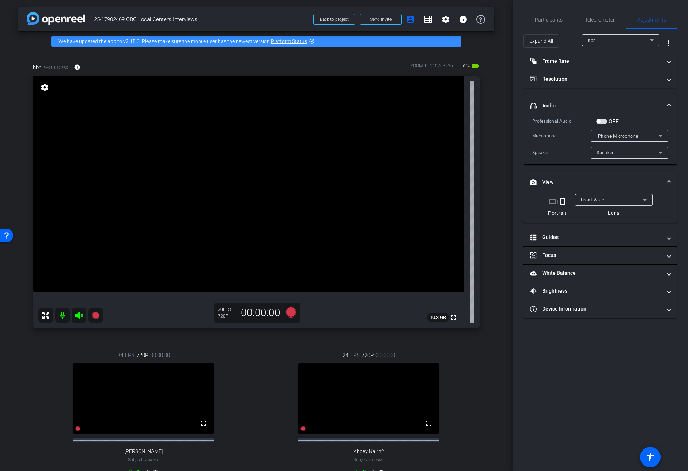
click at [489, 232] on div "hbr iPhone 15 Pro info ROOM ID: 110263236 55% battery_std fullscreen settings 1…" at bounding box center [256, 274] width 476 height 446
click at [548, 17] on span "Participants" at bounding box center [548, 19] width 28 height 5
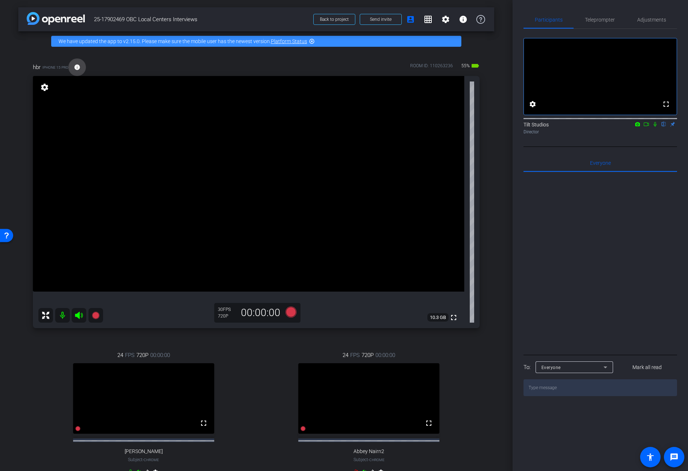
click at [77, 67] on mat-icon "info" at bounding box center [77, 67] width 7 height 7
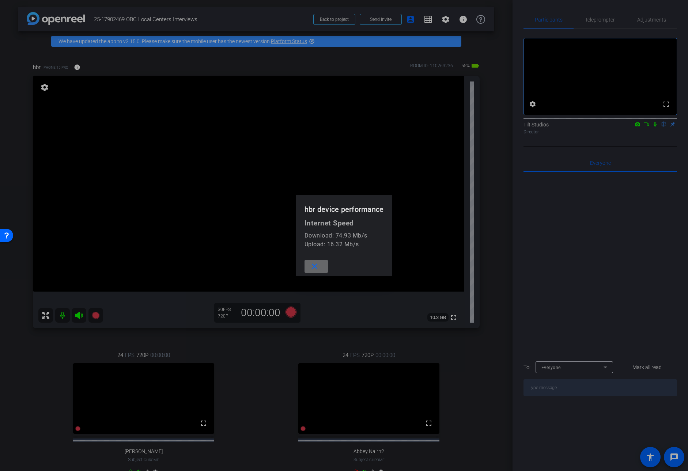
click at [322, 266] on span at bounding box center [315, 267] width 23 height 18
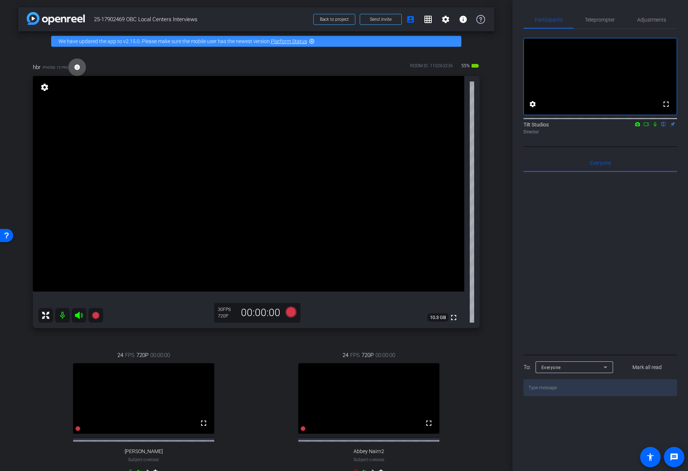
click at [490, 223] on div "arrow_back 25-17902469 OBC Local Centers Interviews Back to project Send invite…" at bounding box center [256, 235] width 512 height 471
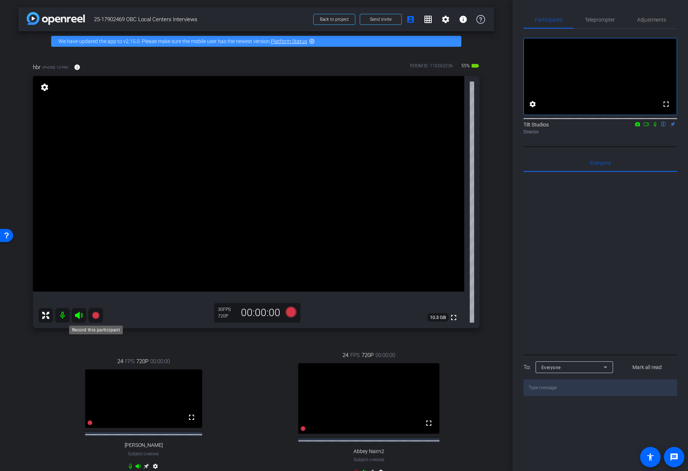
click at [94, 314] on icon at bounding box center [95, 315] width 7 height 7
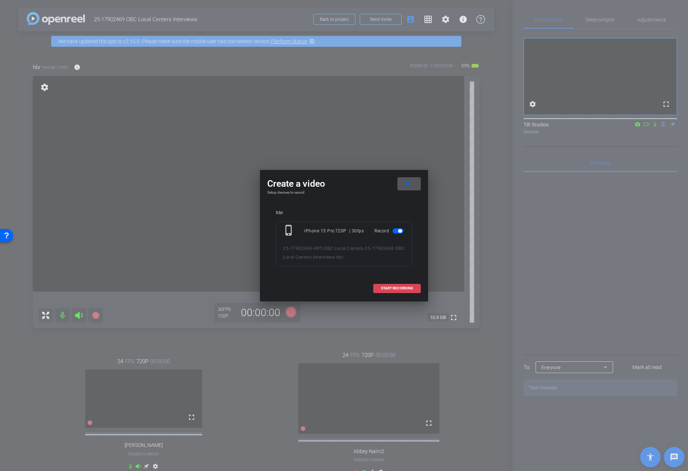
click at [410, 288] on span "START RECORDING" at bounding box center [397, 288] width 32 height 4
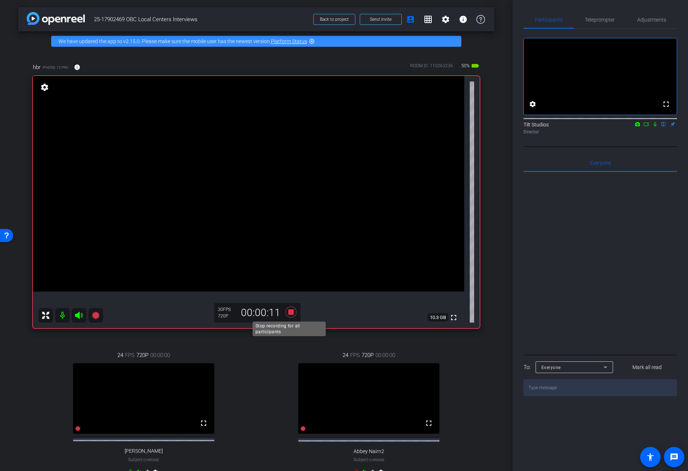
click at [291, 313] on icon at bounding box center [290, 312] width 11 height 11
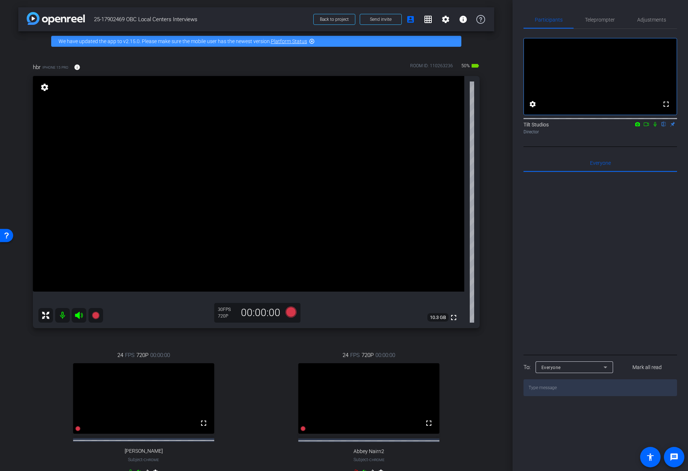
scroll to position [286, 0]
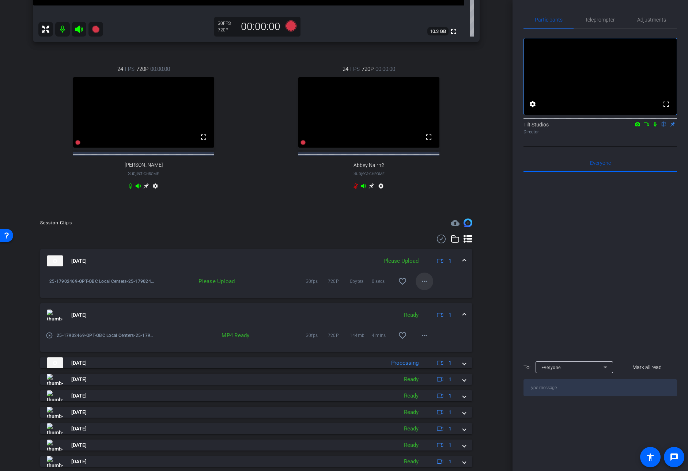
click at [423, 286] on mat-icon "more_horiz" at bounding box center [424, 281] width 9 height 9
click at [439, 305] on span "Upload" at bounding box center [432, 302] width 29 height 9
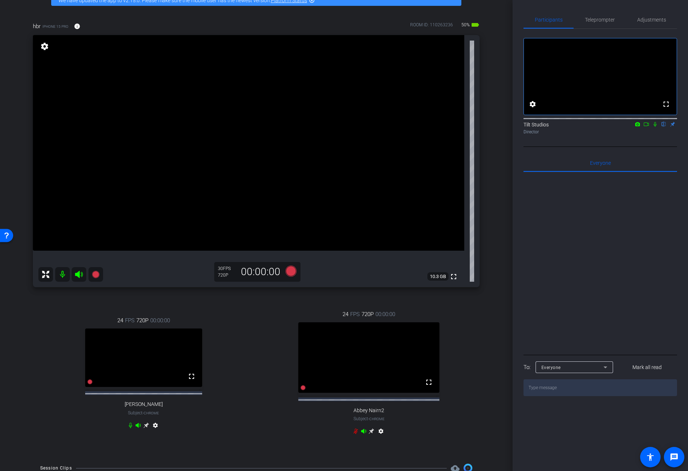
scroll to position [39, 0]
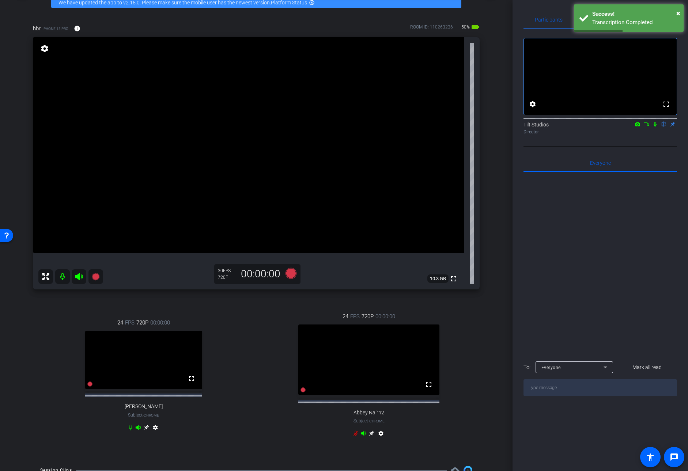
click at [653, 127] on icon at bounding box center [655, 124] width 6 height 5
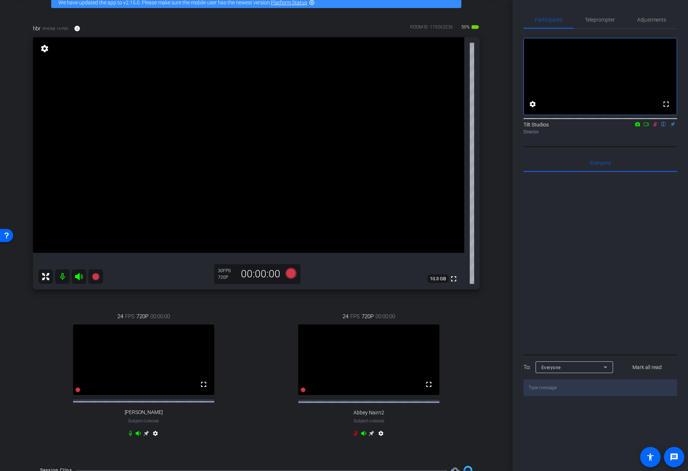
click at [655, 127] on icon at bounding box center [655, 124] width 6 height 5
click at [482, 331] on div "hbr iPhone 15 Pro info ROOM ID: 110263236 50% battery_std fullscreen settings 1…" at bounding box center [256, 235] width 476 height 446
click at [475, 334] on div "hbr iPhone 15 Pro info ROOM ID: 110263236 50% battery_std fullscreen settings 1…" at bounding box center [256, 235] width 476 height 446
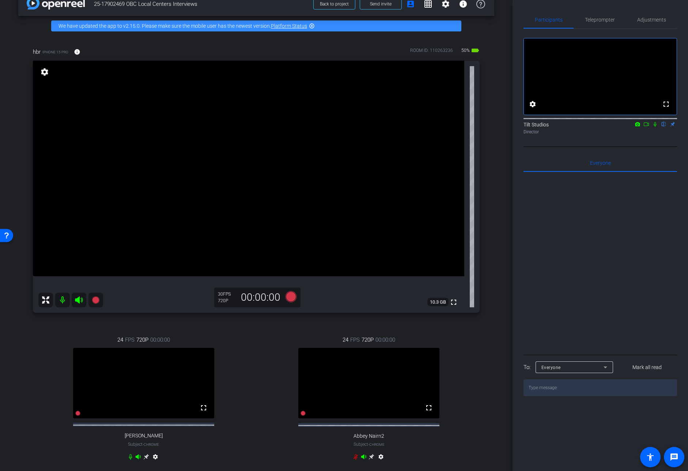
scroll to position [10, 0]
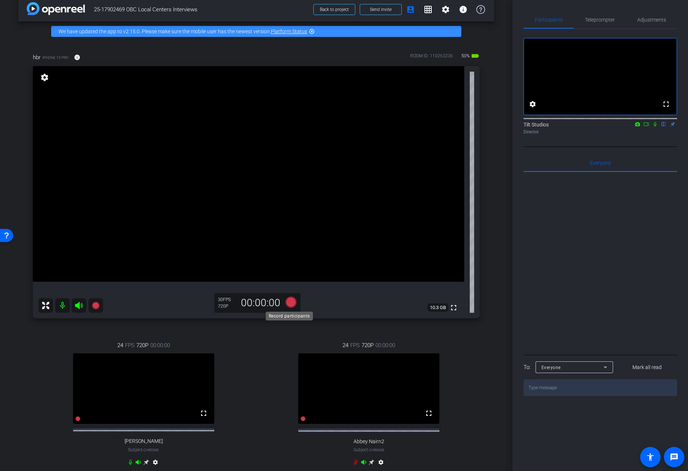
click at [287, 301] on icon at bounding box center [290, 302] width 11 height 11
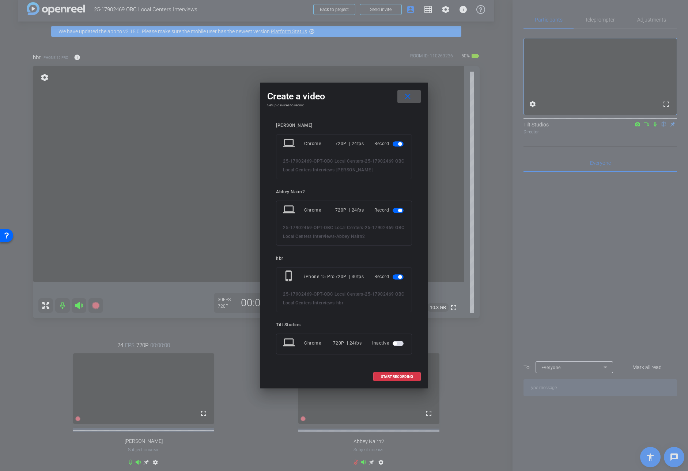
click at [411, 96] on mat-icon "close" at bounding box center [407, 96] width 9 height 9
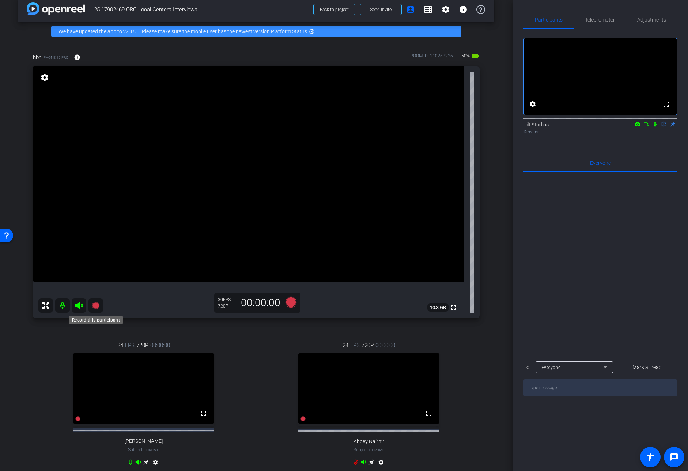
click at [96, 306] on icon at bounding box center [95, 305] width 7 height 7
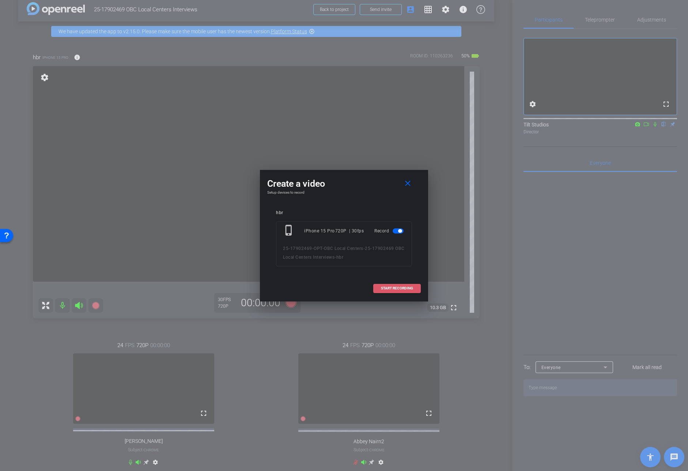
click at [399, 288] on span "START RECORDING" at bounding box center [397, 288] width 32 height 4
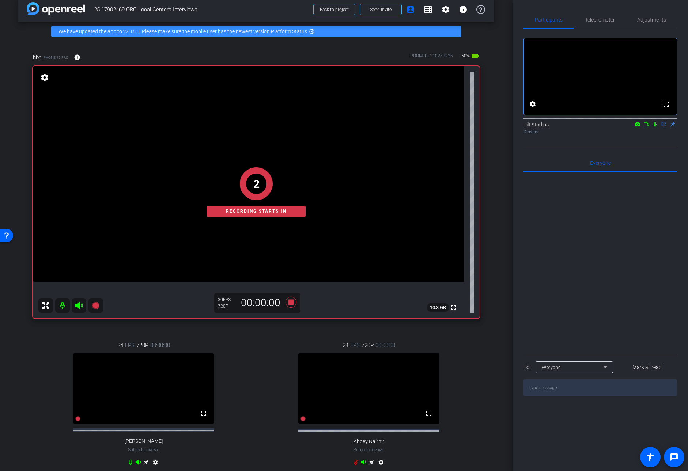
click at [498, 131] on div "arrow_back 25-17902469 OBC Local Centers Interviews Back to project Send invite…" at bounding box center [256, 225] width 512 height 471
click at [655, 127] on icon at bounding box center [655, 124] width 6 height 5
click at [657, 127] on icon at bounding box center [655, 124] width 6 height 5
click at [656, 127] on icon at bounding box center [655, 124] width 6 height 5
click at [476, 347] on div "hbr iPhone 15 Pro info ROOM ID: 110263236 45% battery_std fullscreen settings 9…" at bounding box center [256, 264] width 476 height 446
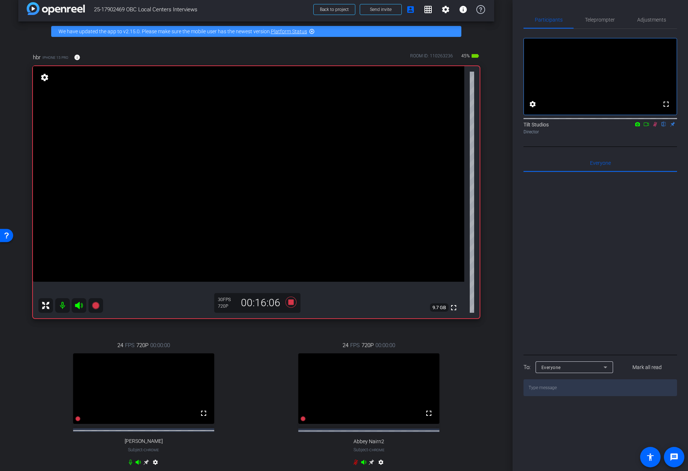
click at [464, 364] on div "24 FPS 720P 00:00:00 fullscreen Abbey Nairn2 Subject - Chrome settings" at bounding box center [368, 404] width 221 height 151
click at [482, 370] on div "hbr iPhone 15 Pro info ROOM ID: 110263236 45% battery_std fullscreen settings 9…" at bounding box center [256, 264] width 476 height 446
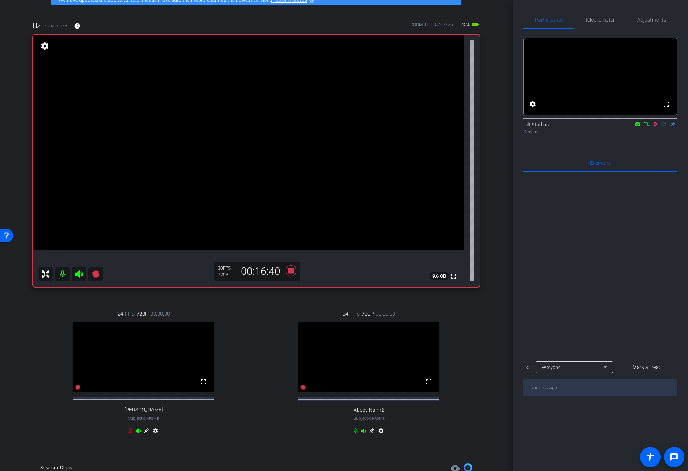
scroll to position [42, 0]
click at [354, 418] on icon at bounding box center [355, 430] width 3 height 5
click at [133, 418] on icon at bounding box center [130, 430] width 4 height 5
click at [127, 418] on icon at bounding box center [130, 430] width 6 height 6
click at [129, 418] on icon at bounding box center [130, 430] width 6 height 6
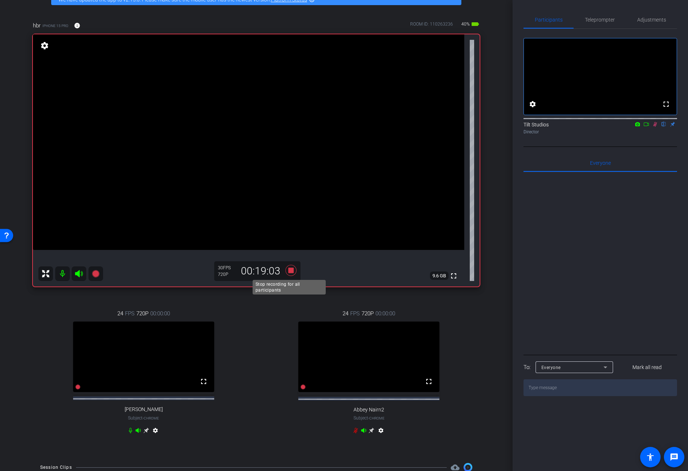
click at [289, 271] on icon at bounding box center [290, 270] width 11 height 11
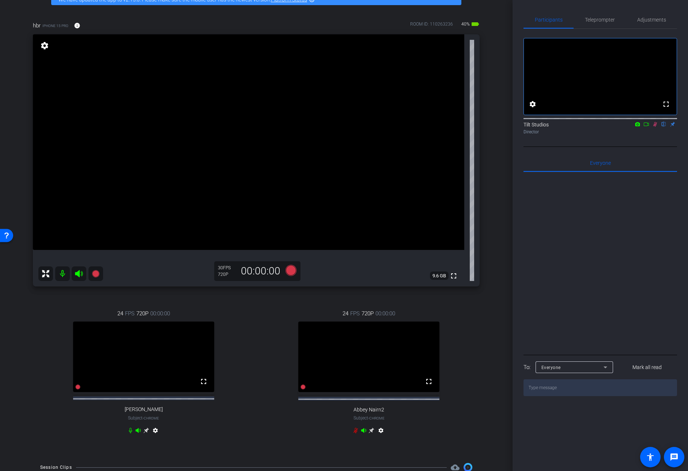
click at [656, 127] on icon at bounding box center [655, 124] width 4 height 5
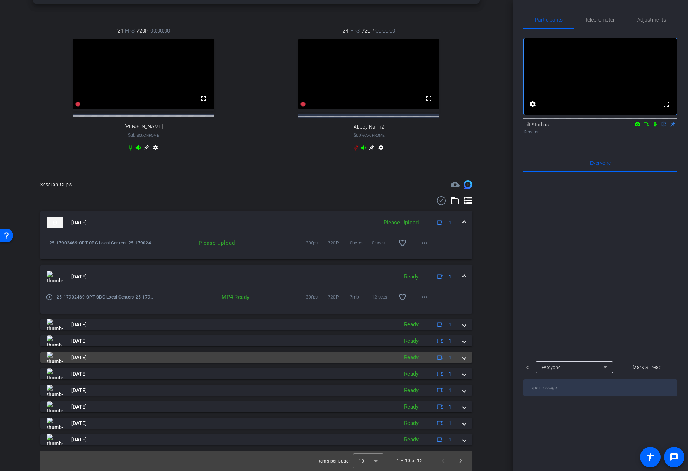
scroll to position [331, 0]
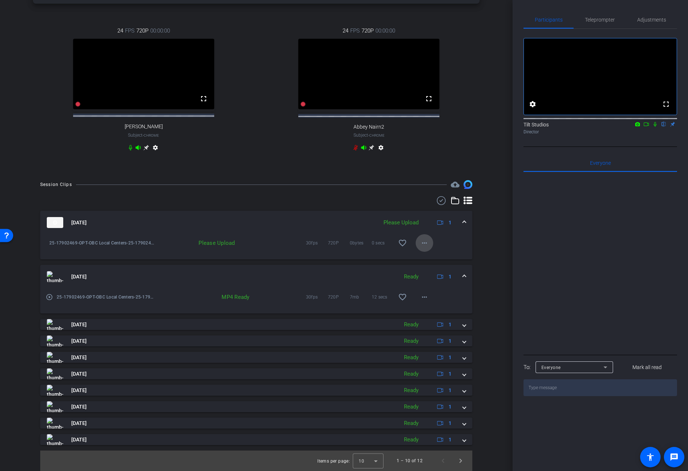
click at [425, 243] on mat-icon "more_horiz" at bounding box center [424, 243] width 9 height 9
click at [429, 256] on span "Upload" at bounding box center [432, 258] width 29 height 9
click at [499, 222] on div "arrow_back 25-17902469 OBC Local Centers Interviews Back to project Send invite…" at bounding box center [256, 235] width 512 height 471
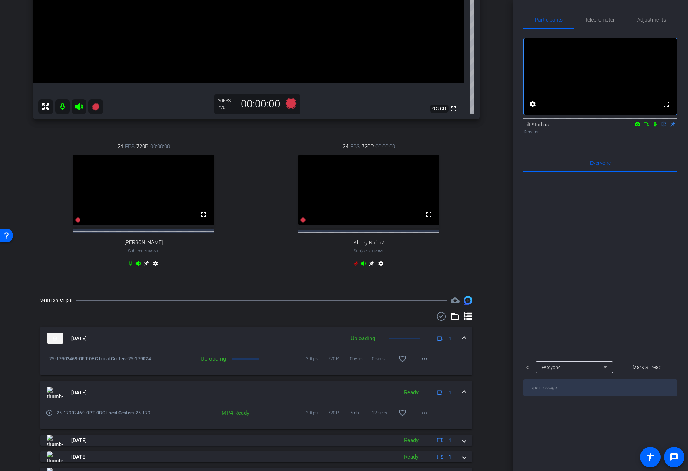
scroll to position [154, 0]
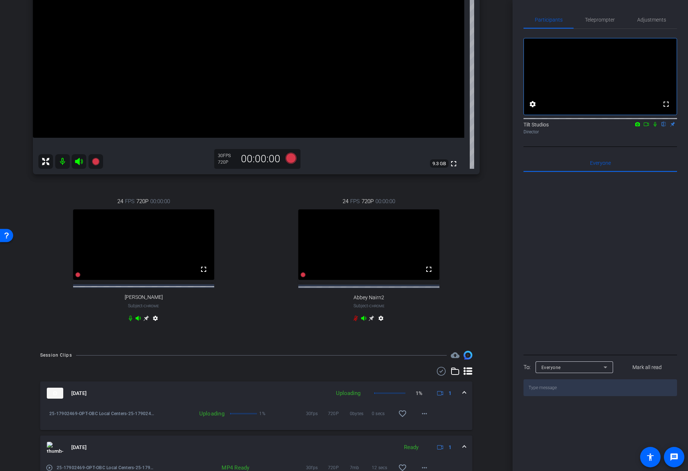
click at [492, 255] on div "arrow_back 25-17902469 OBC Local Centers Interviews Back to project Send invite…" at bounding box center [256, 81] width 512 height 471
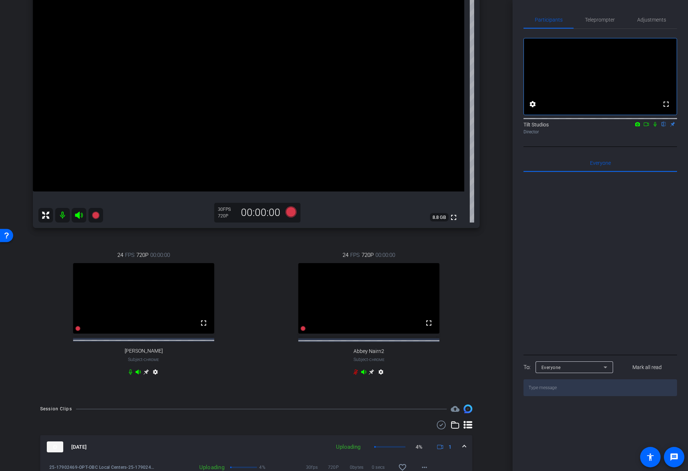
scroll to position [84, 0]
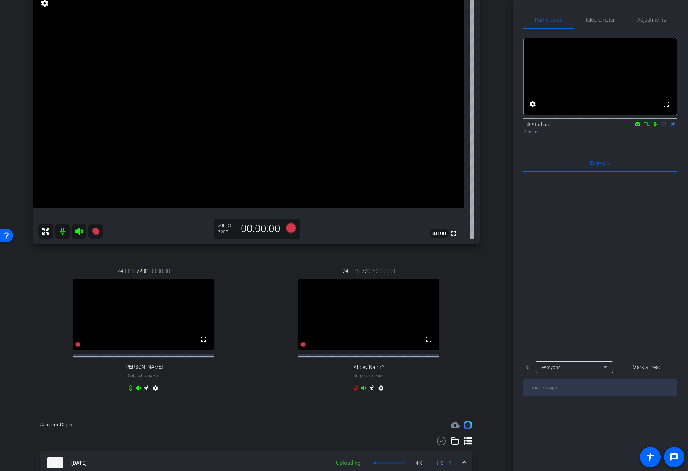
click at [81, 250] on div "hbr iPhone 15 Pro info ROOM ID: 110263236 40% battery_std fullscreen settings 8…" at bounding box center [256, 190] width 476 height 446
click at [95, 229] on icon at bounding box center [95, 231] width 7 height 7
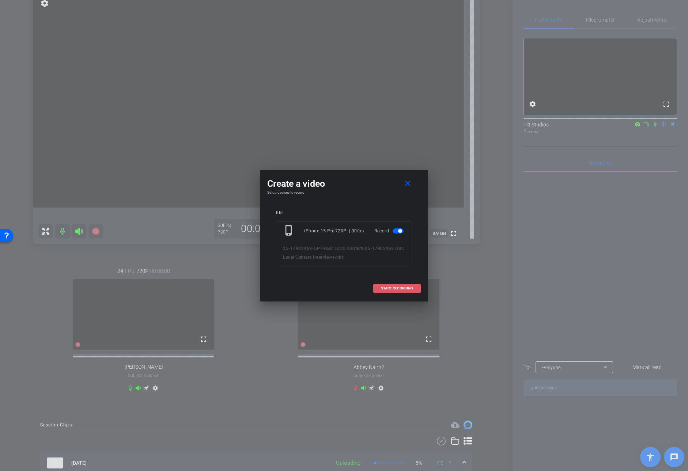
click at [396, 289] on span "START RECORDING" at bounding box center [397, 288] width 32 height 4
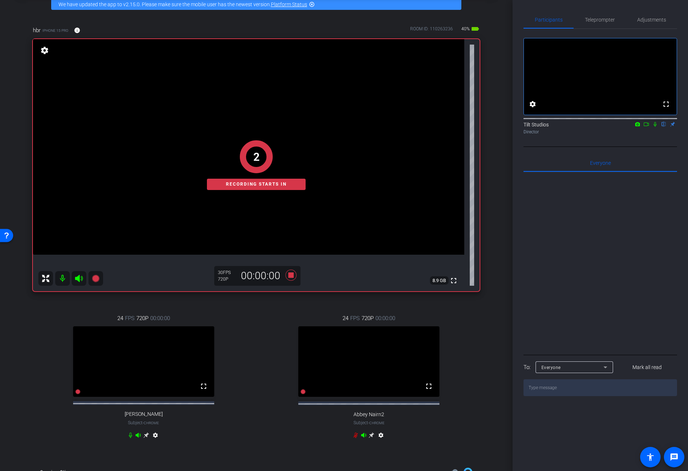
scroll to position [37, 0]
click at [654, 127] on icon at bounding box center [654, 124] width 3 height 5
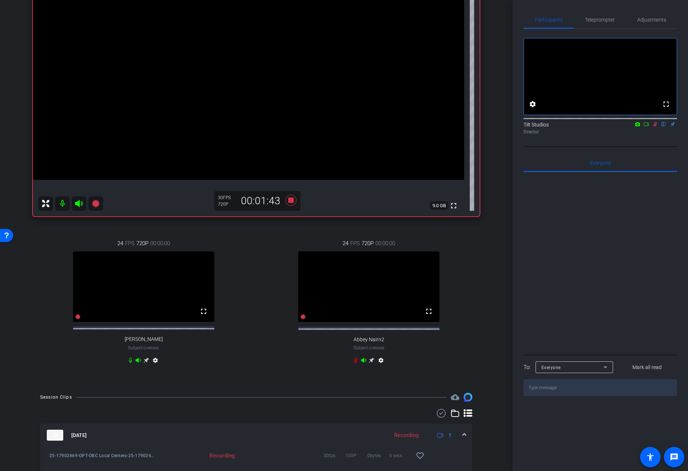
scroll to position [70, 0]
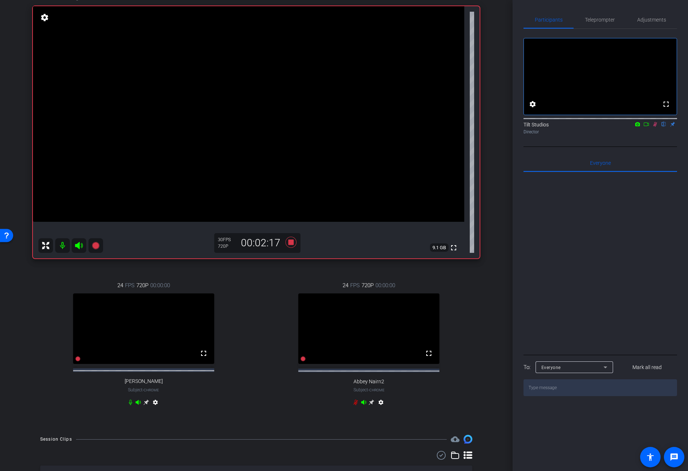
click at [479, 297] on div "hbr iPhone 15 Pro info ROOM ID: 110263236 40% battery_std fullscreen settings 9…" at bounding box center [256, 204] width 476 height 446
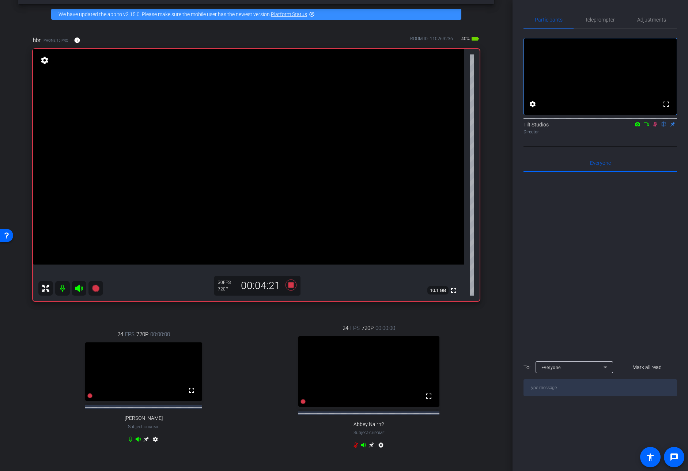
scroll to position [24, 0]
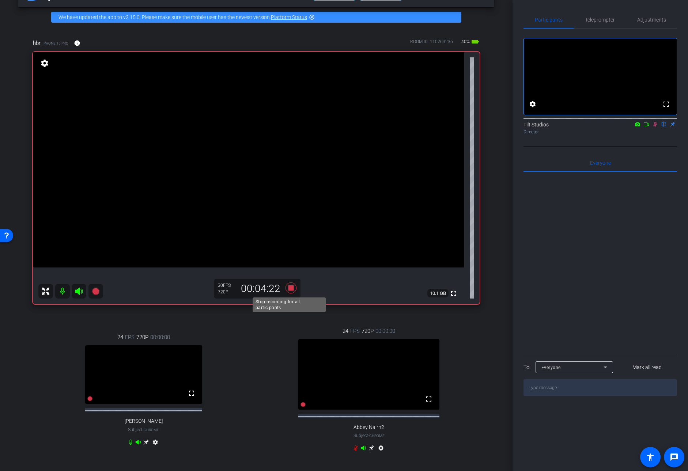
click at [290, 289] on icon at bounding box center [290, 287] width 11 height 11
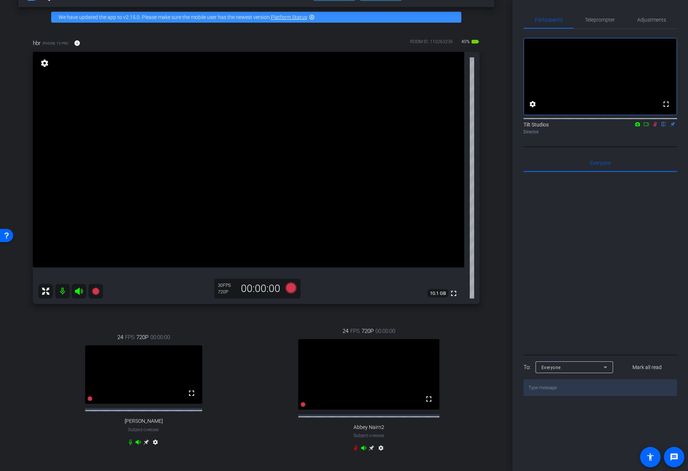
click at [656, 127] on icon at bounding box center [655, 124] width 4 height 5
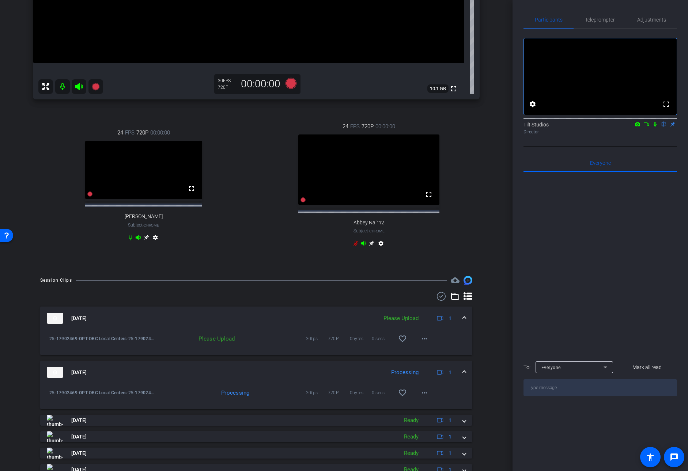
click at [482, 357] on div "Session Clips cloud_upload [DATE] Please Upload 1 25-17902469-OPT-OBC Local Cen…" at bounding box center [256, 421] width 476 height 291
click at [423, 343] on mat-icon "more_horiz" at bounding box center [424, 339] width 9 height 9
click at [435, 359] on span "Upload" at bounding box center [432, 360] width 29 height 9
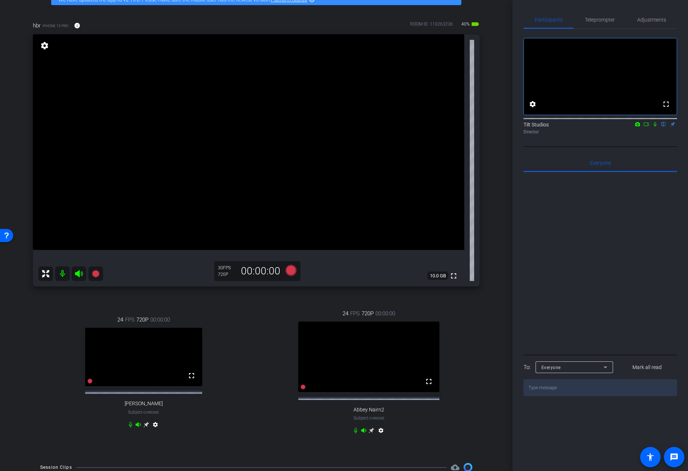
scroll to position [42, 0]
click at [654, 127] on icon at bounding box center [655, 124] width 6 height 5
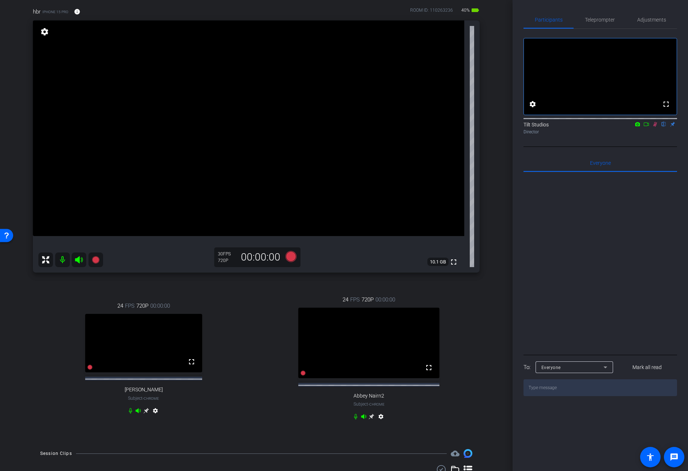
scroll to position [56, 0]
click at [654, 127] on icon at bounding box center [655, 124] width 6 height 5
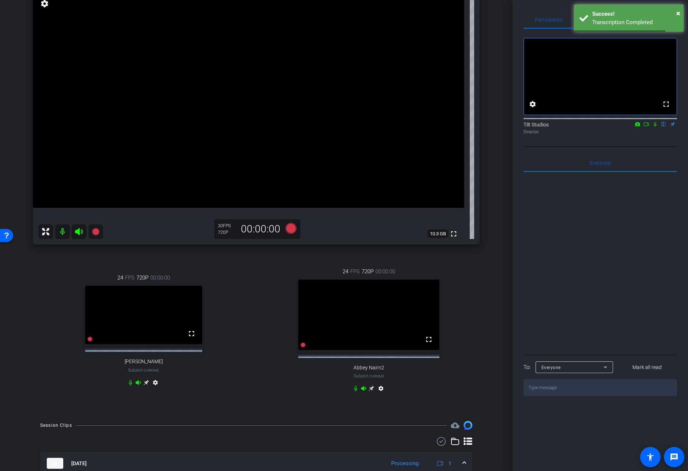
scroll to position [54, 0]
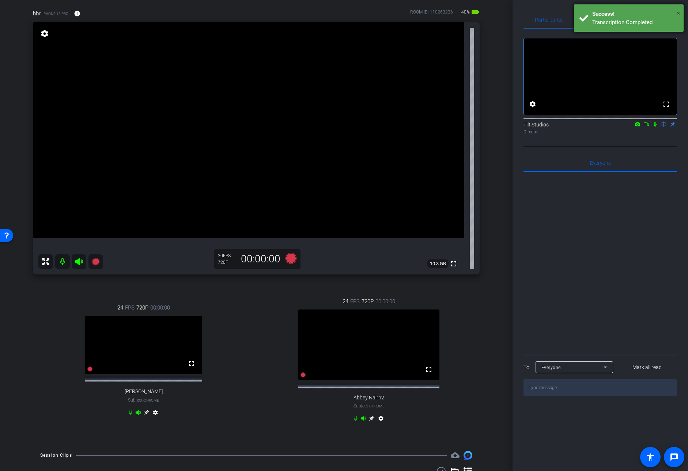
click at [678, 14] on span "×" at bounding box center [678, 13] width 4 height 9
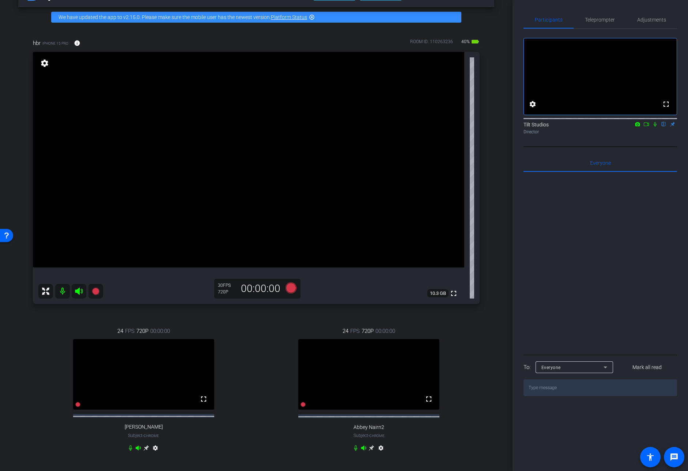
scroll to position [19, 0]
